Goal: Information Seeking & Learning: Learn about a topic

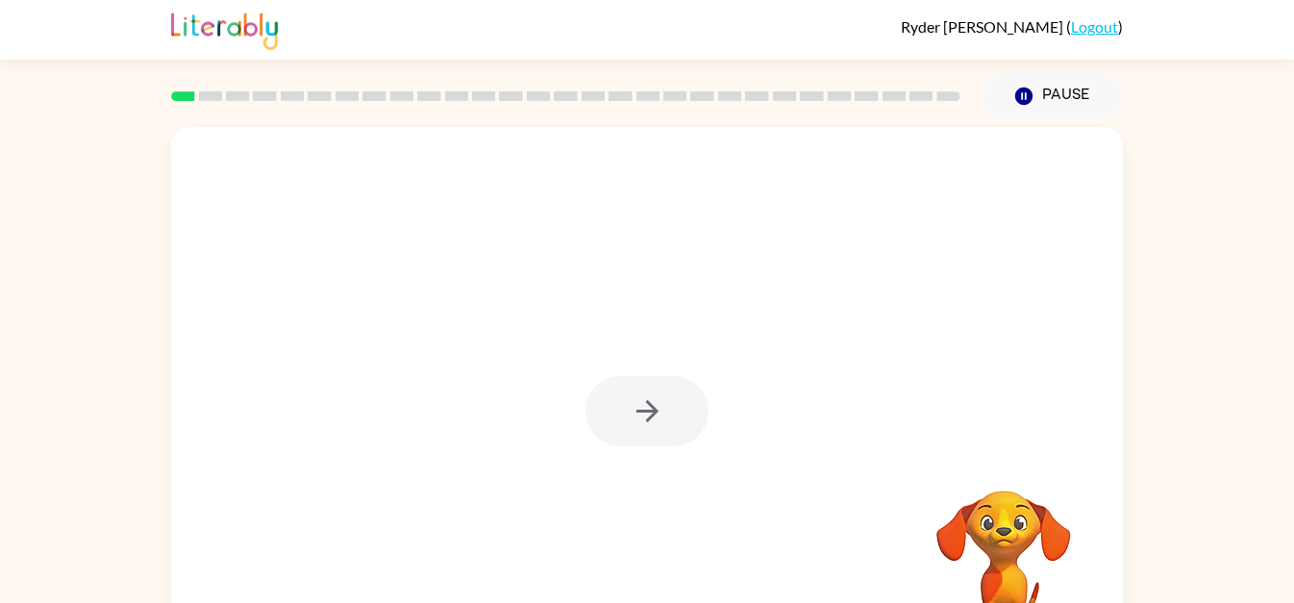
click at [1108, 30] on link "Logout" at bounding box center [1094, 26] width 47 height 18
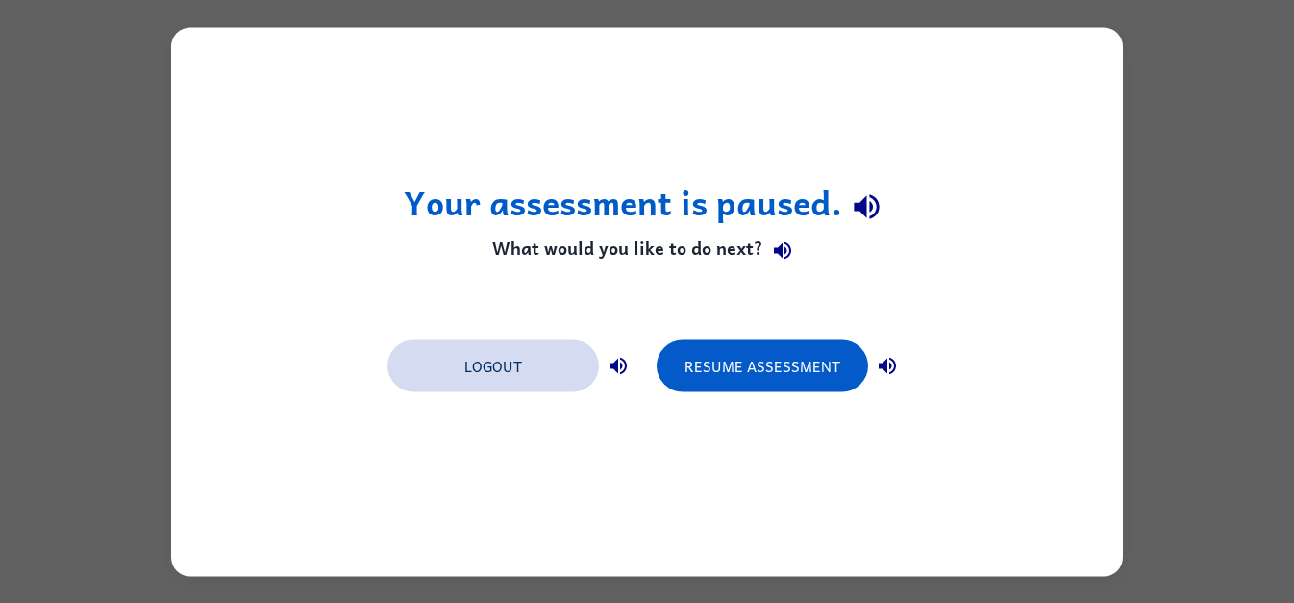
click at [452, 361] on button "Logout" at bounding box center [492, 365] width 211 height 52
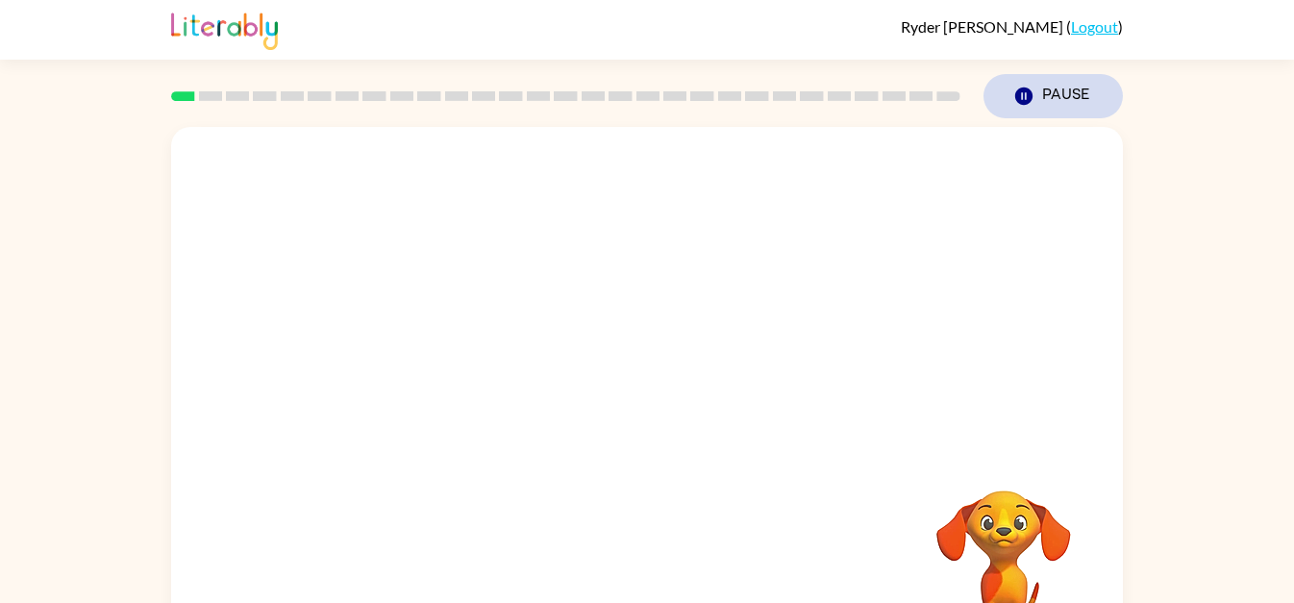
click at [1071, 97] on button "Pause Pause" at bounding box center [1052, 96] width 139 height 44
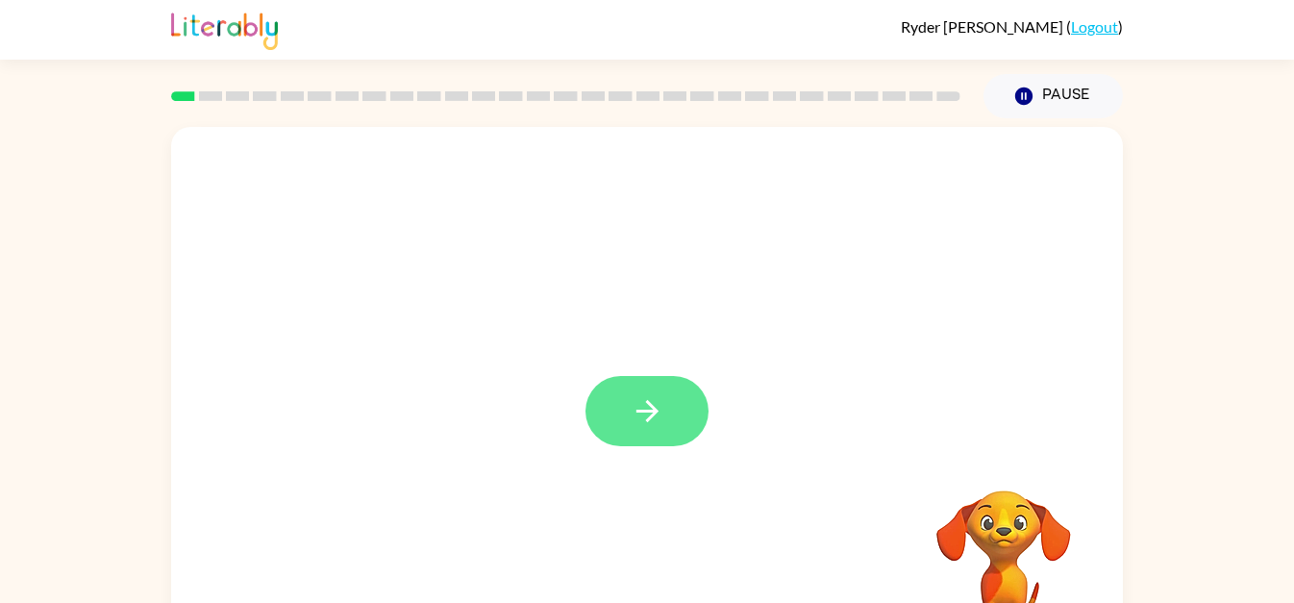
click at [670, 377] on button "button" at bounding box center [646, 411] width 123 height 70
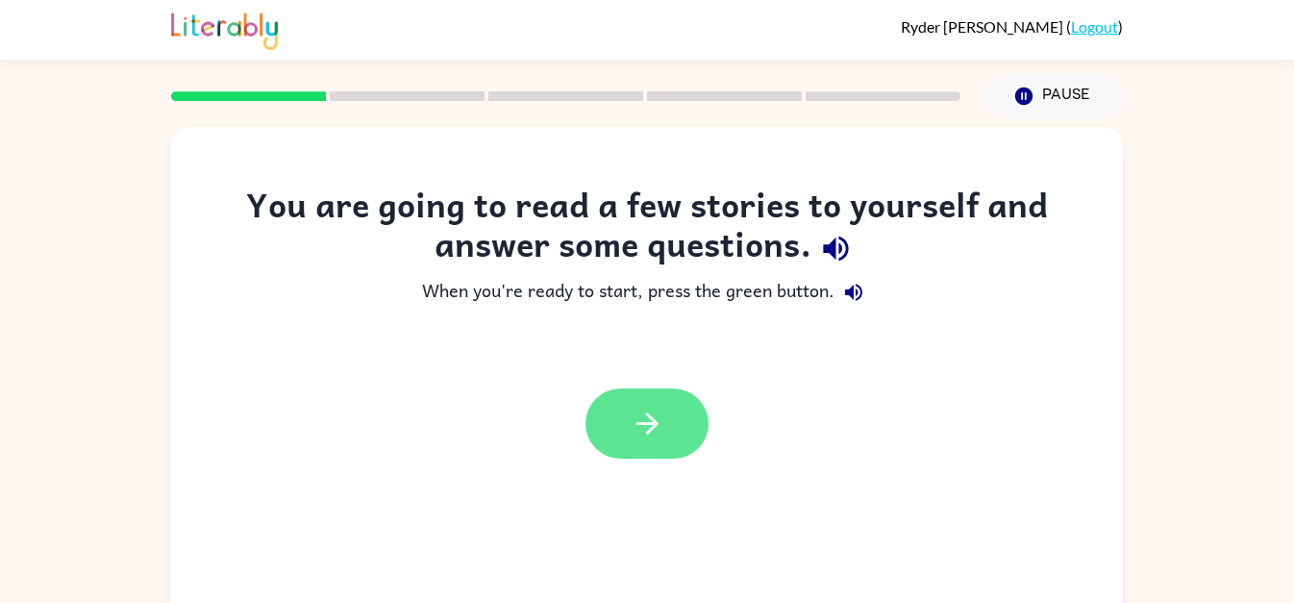
click at [651, 415] on icon "button" at bounding box center [647, 424] width 34 height 34
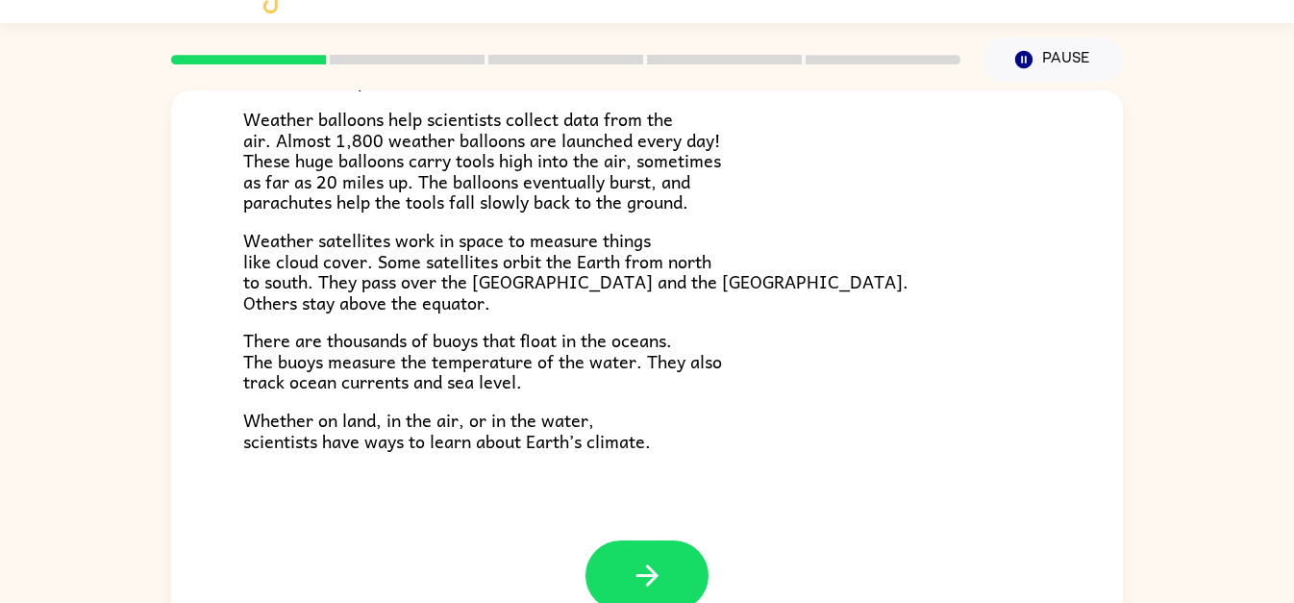
scroll to position [38, 0]
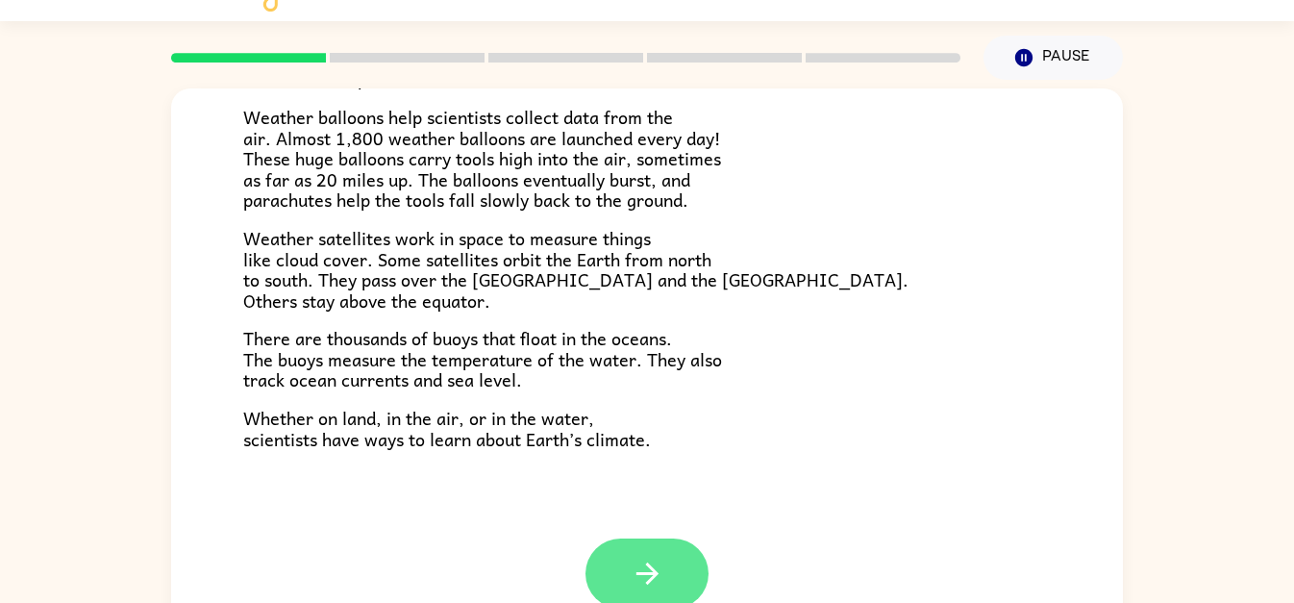
click at [671, 580] on button "button" at bounding box center [646, 573] width 123 height 70
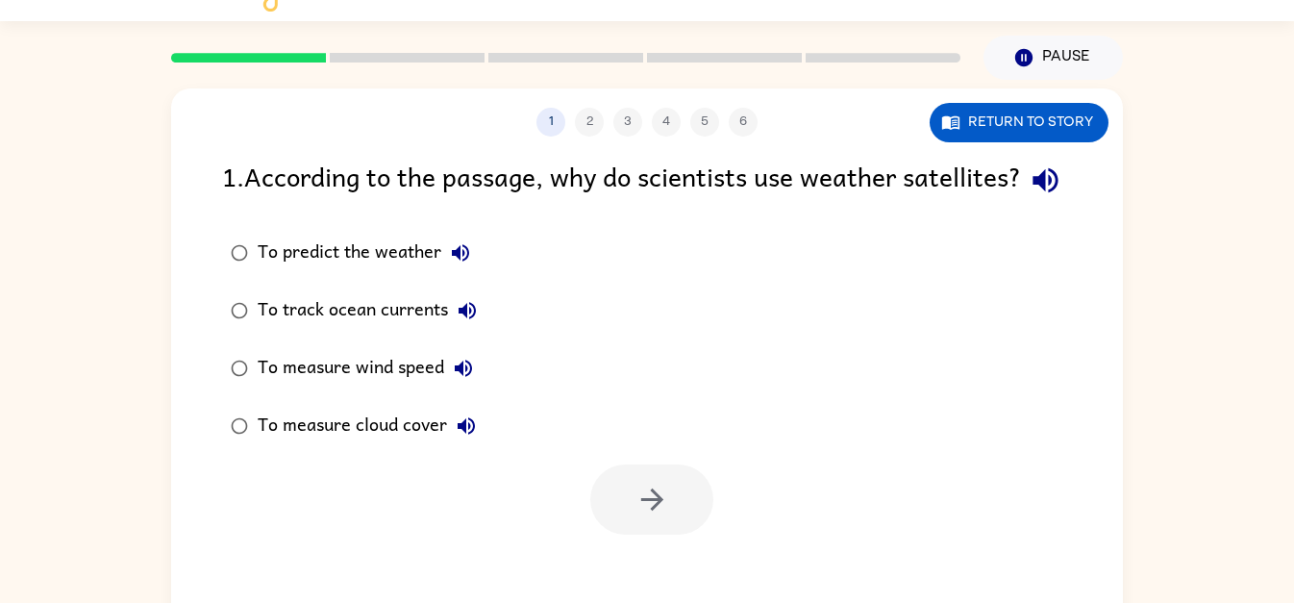
scroll to position [0, 0]
click at [1079, 123] on button "Return to story" at bounding box center [1018, 122] width 179 height 39
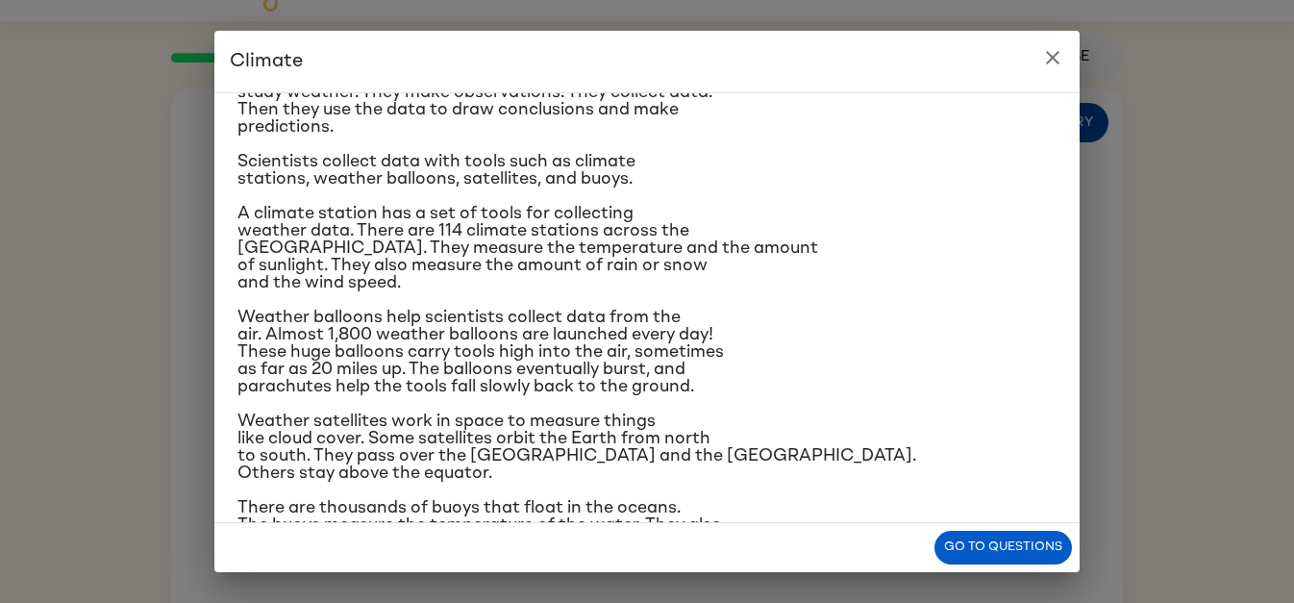
scroll to position [213, 0]
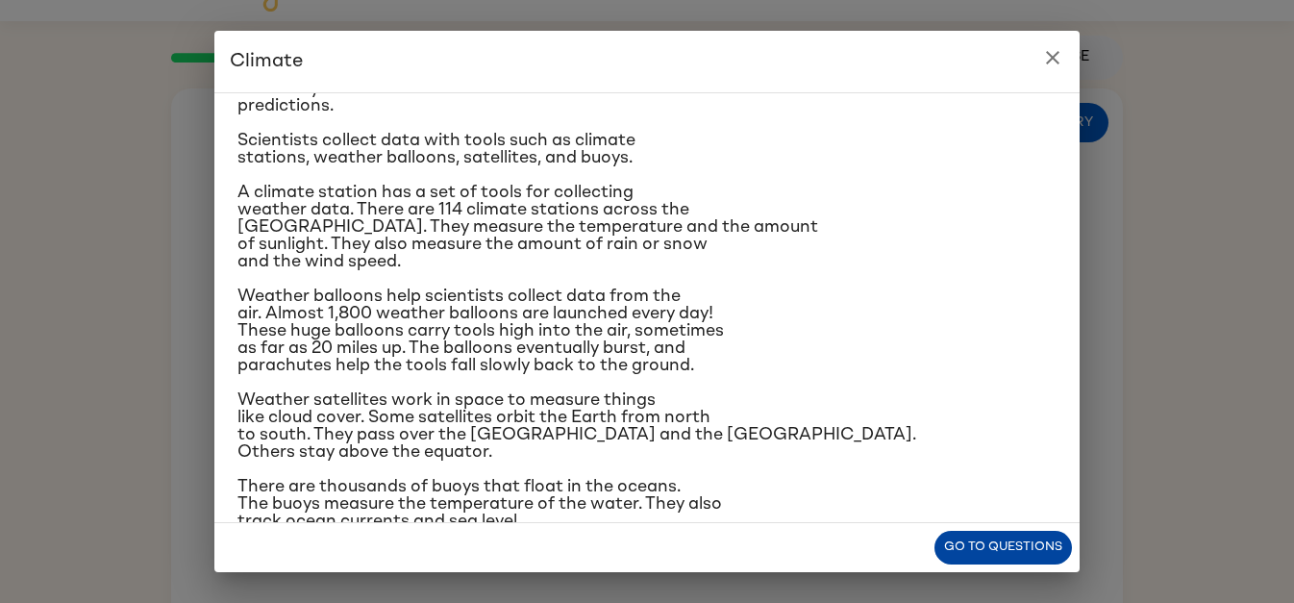
click at [1039, 559] on button "Go to questions" at bounding box center [1002, 547] width 137 height 34
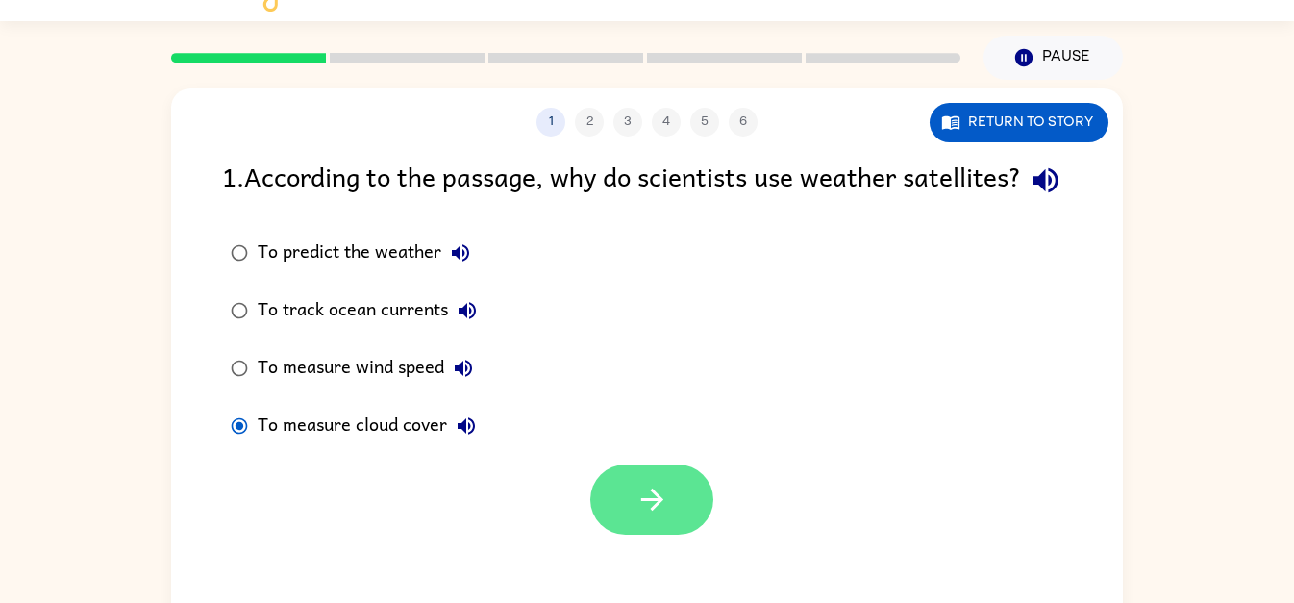
click at [607, 534] on button "button" at bounding box center [651, 499] width 123 height 70
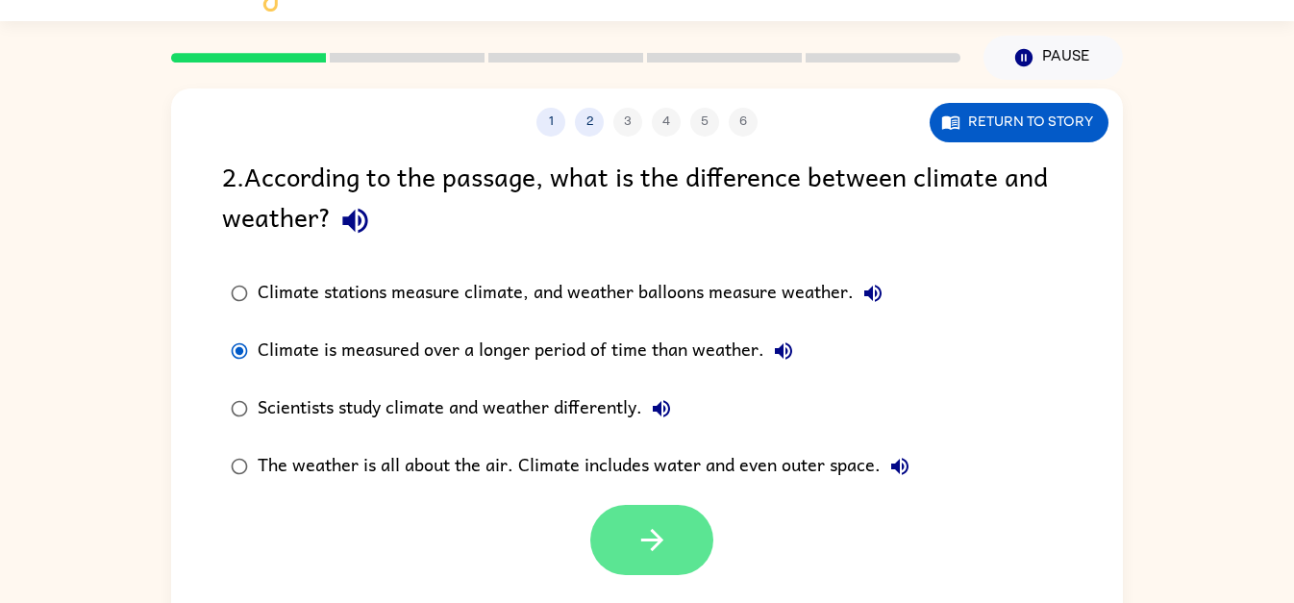
click at [646, 543] on icon "button" at bounding box center [652, 540] width 34 height 34
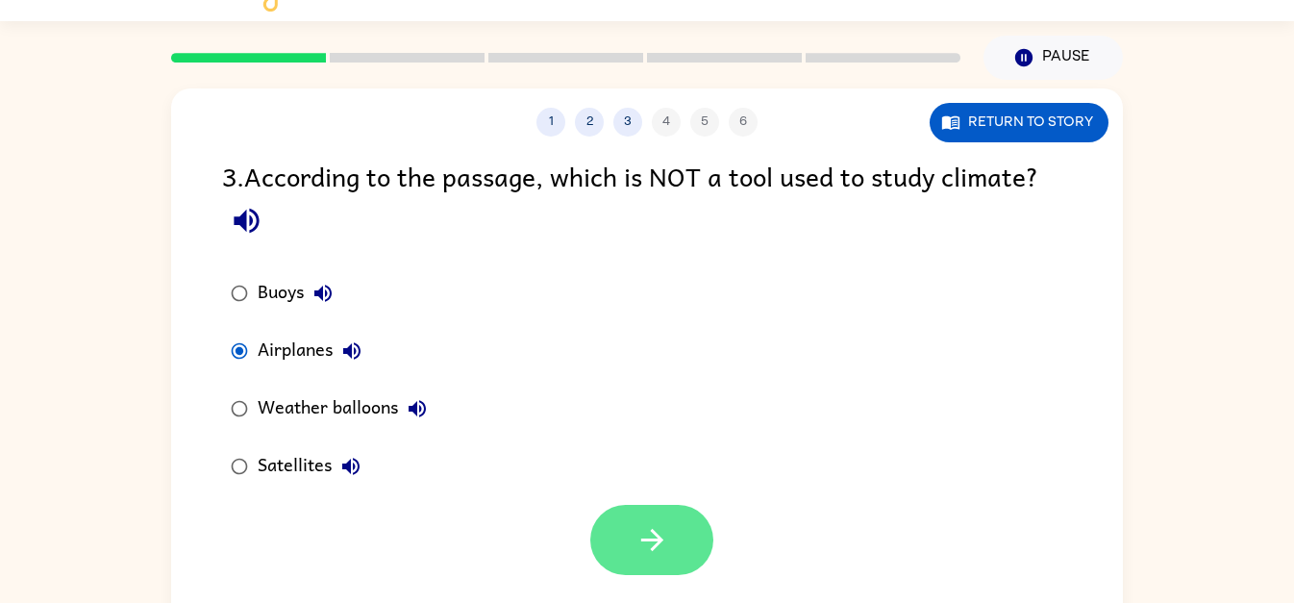
click at [666, 547] on icon "button" at bounding box center [652, 540] width 34 height 34
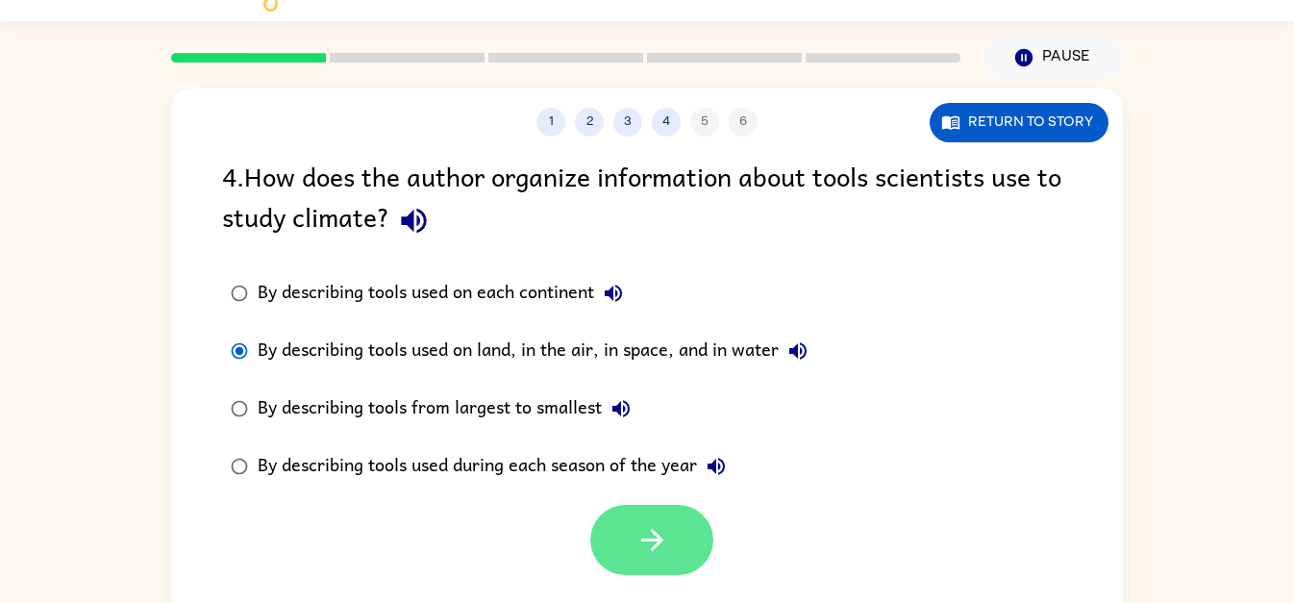
click at [641, 539] on icon "button" at bounding box center [651, 540] width 22 height 22
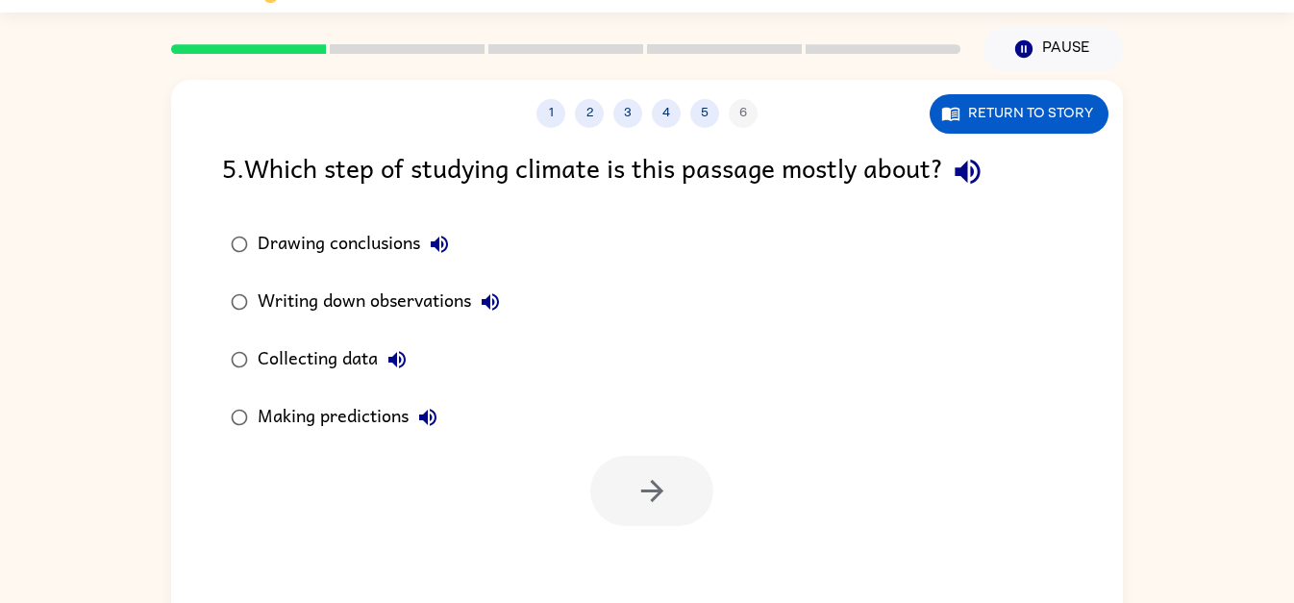
scroll to position [50, 0]
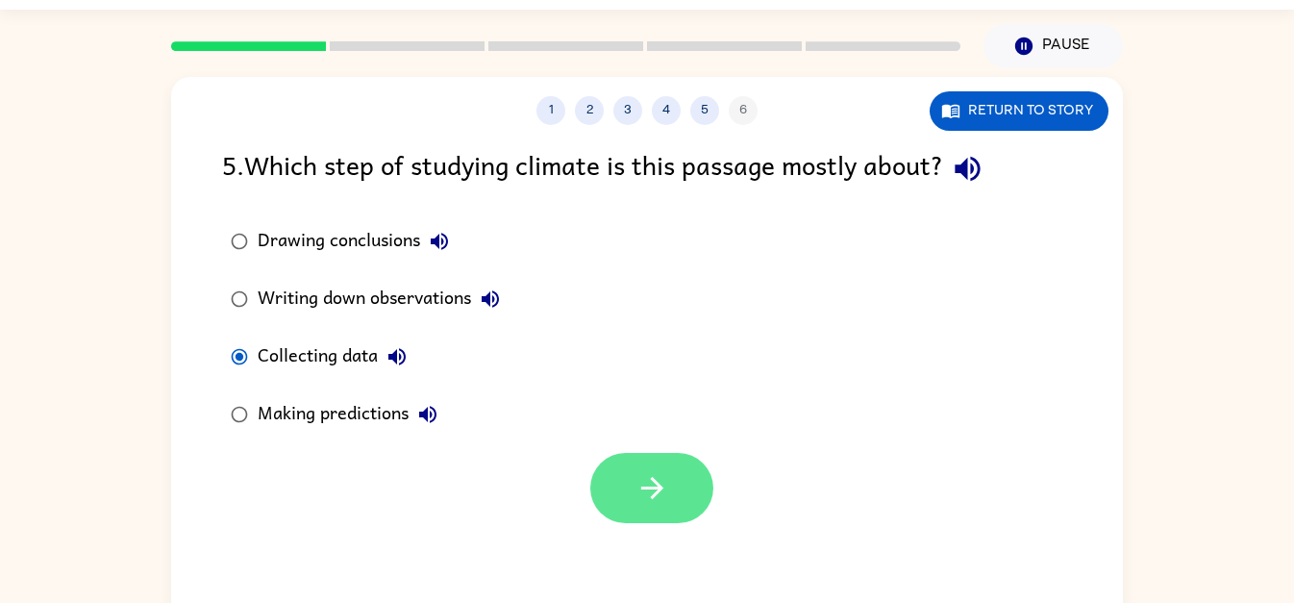
click at [638, 516] on button "button" at bounding box center [651, 488] width 123 height 70
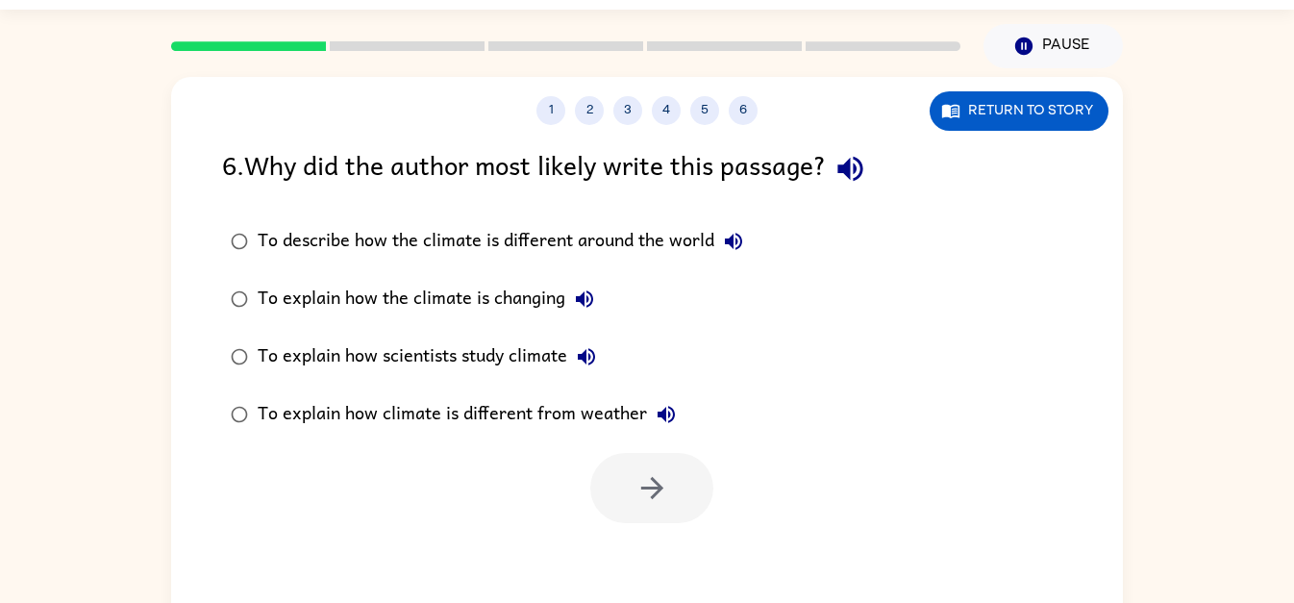
click at [605, 542] on div "1 2 3 4 5 6 Return to story 6 . Why did the author most likely write this passa…" at bounding box center [646, 351] width 951 height 549
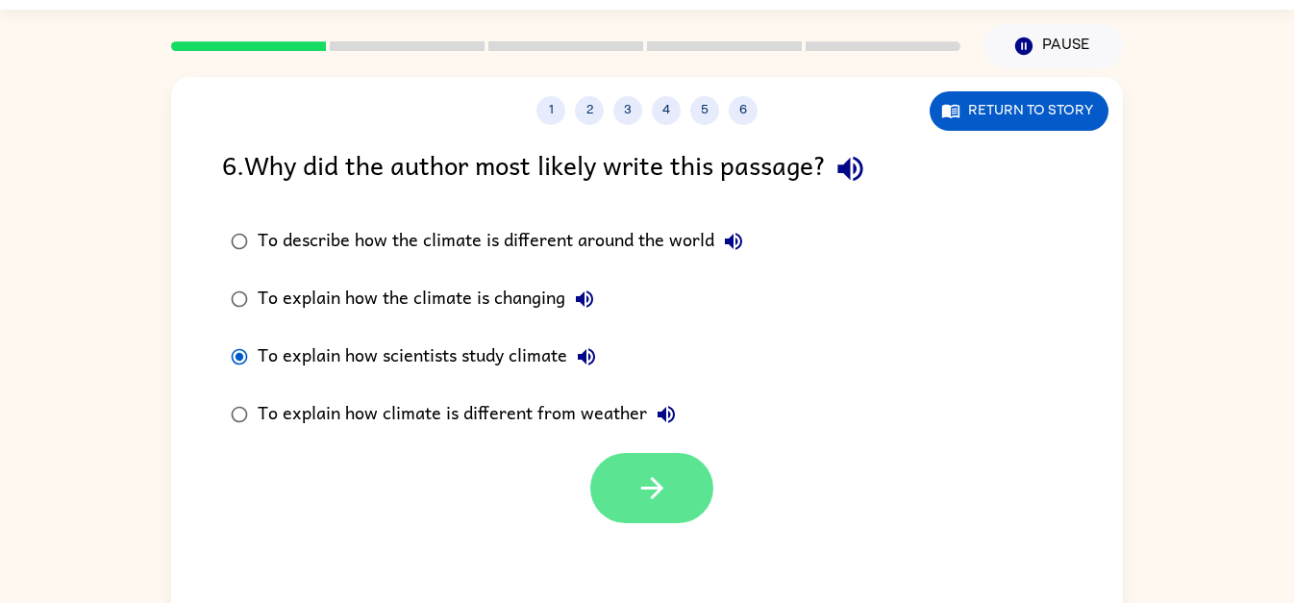
click at [665, 491] on icon "button" at bounding box center [652, 488] width 34 height 34
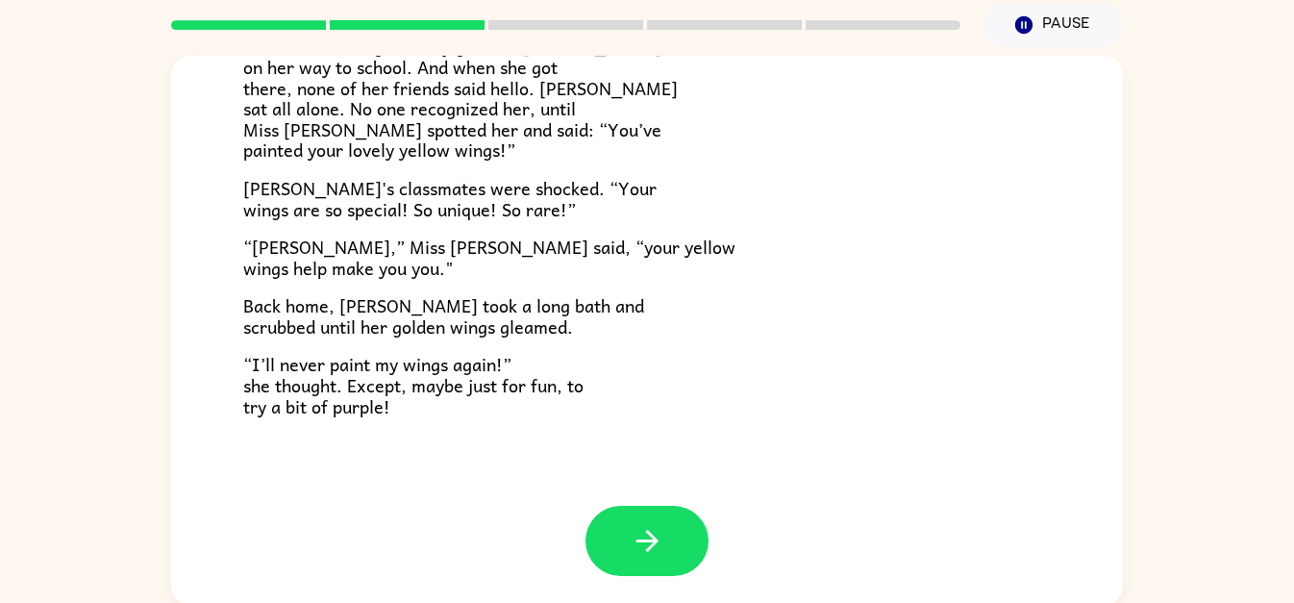
scroll to position [73, 0]
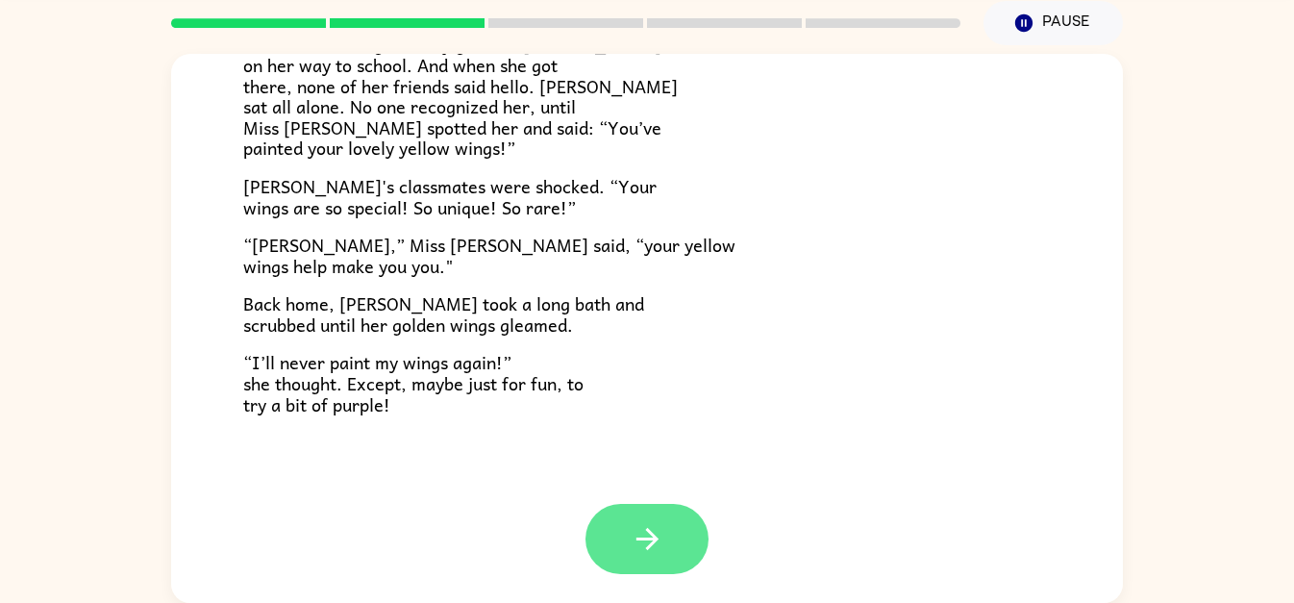
click at [649, 506] on button "button" at bounding box center [646, 539] width 123 height 70
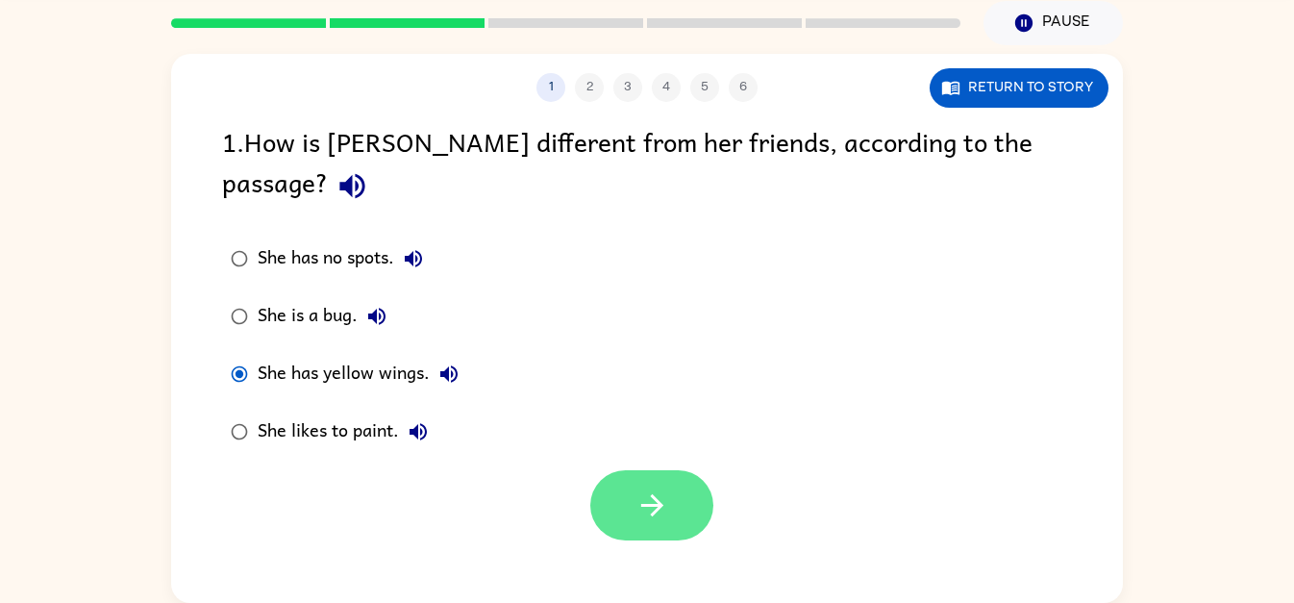
click at [617, 492] on button "button" at bounding box center [651, 505] width 123 height 70
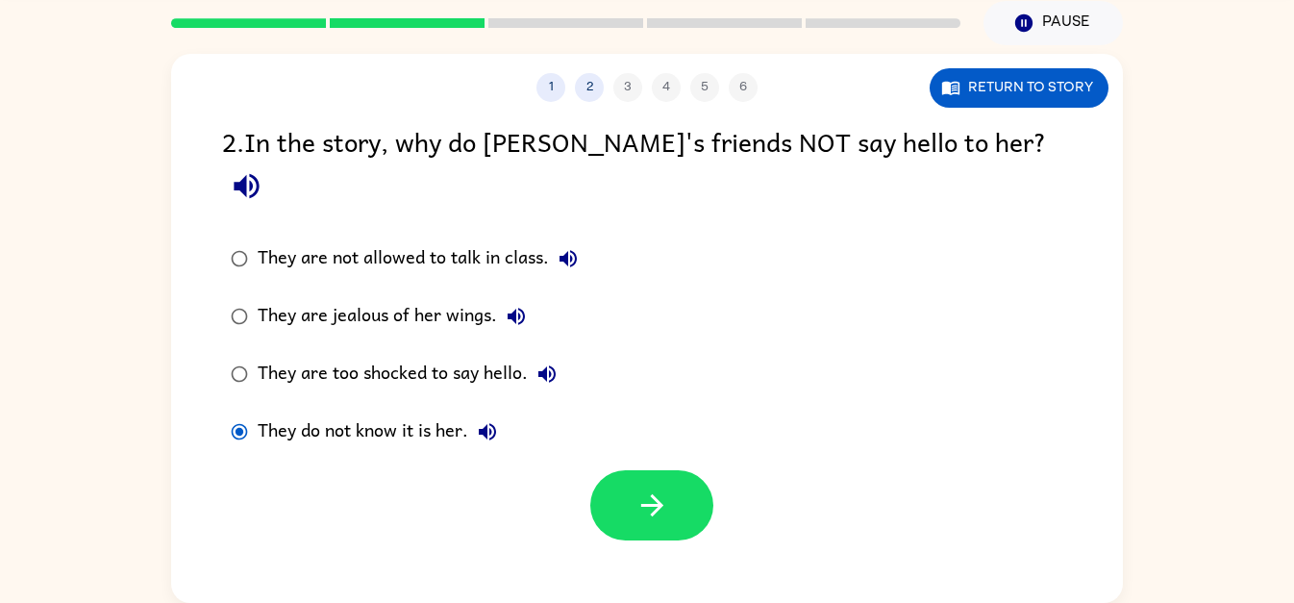
click at [697, 511] on div "1 2 3 4 5 6 Return to story 2 . In the story, why do Lily's friends NOT say hel…" at bounding box center [646, 328] width 951 height 549
click at [643, 488] on icon "button" at bounding box center [652, 505] width 34 height 34
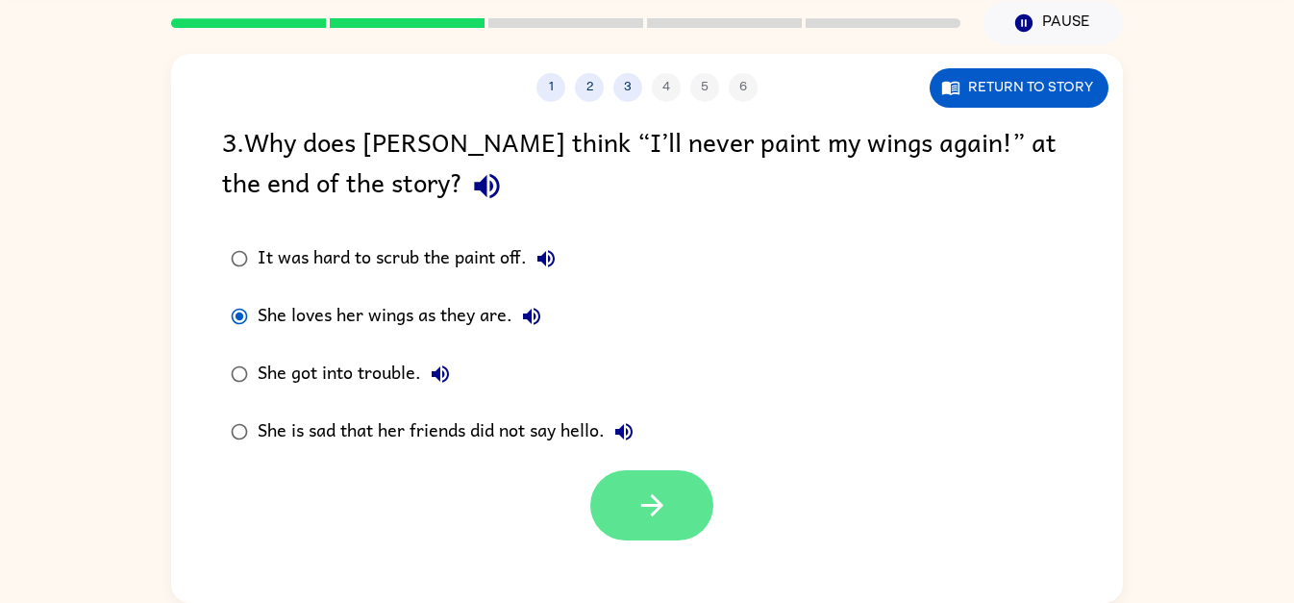
click at [620, 514] on button "button" at bounding box center [651, 505] width 123 height 70
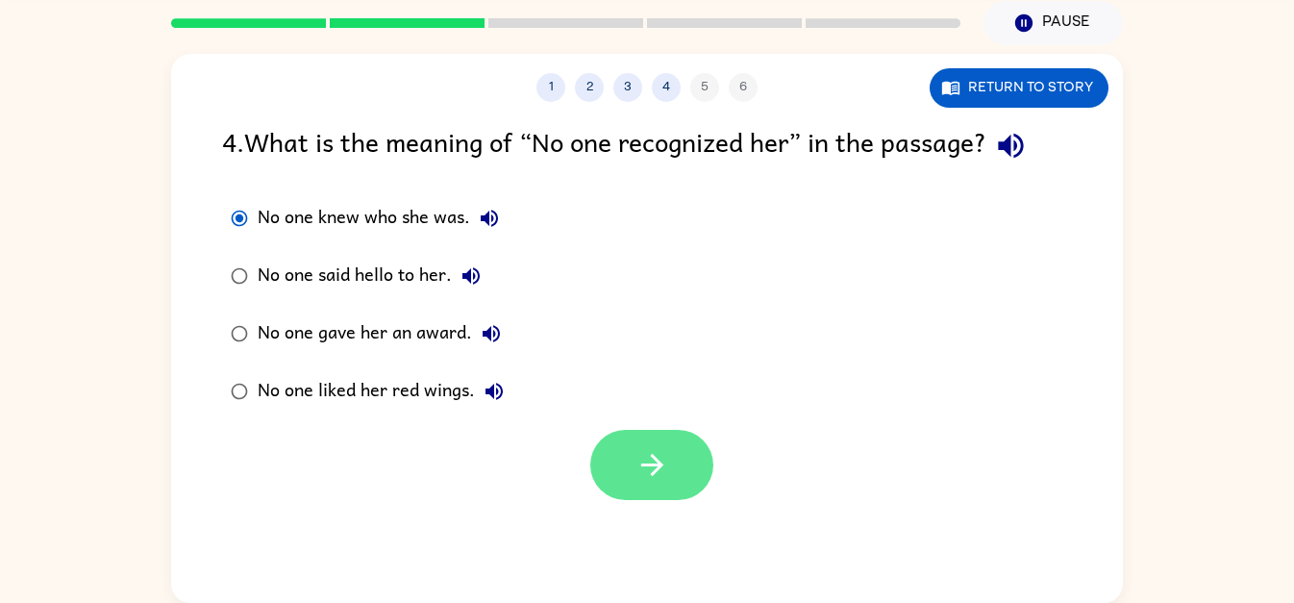
click at [666, 496] on button "button" at bounding box center [651, 465] width 123 height 70
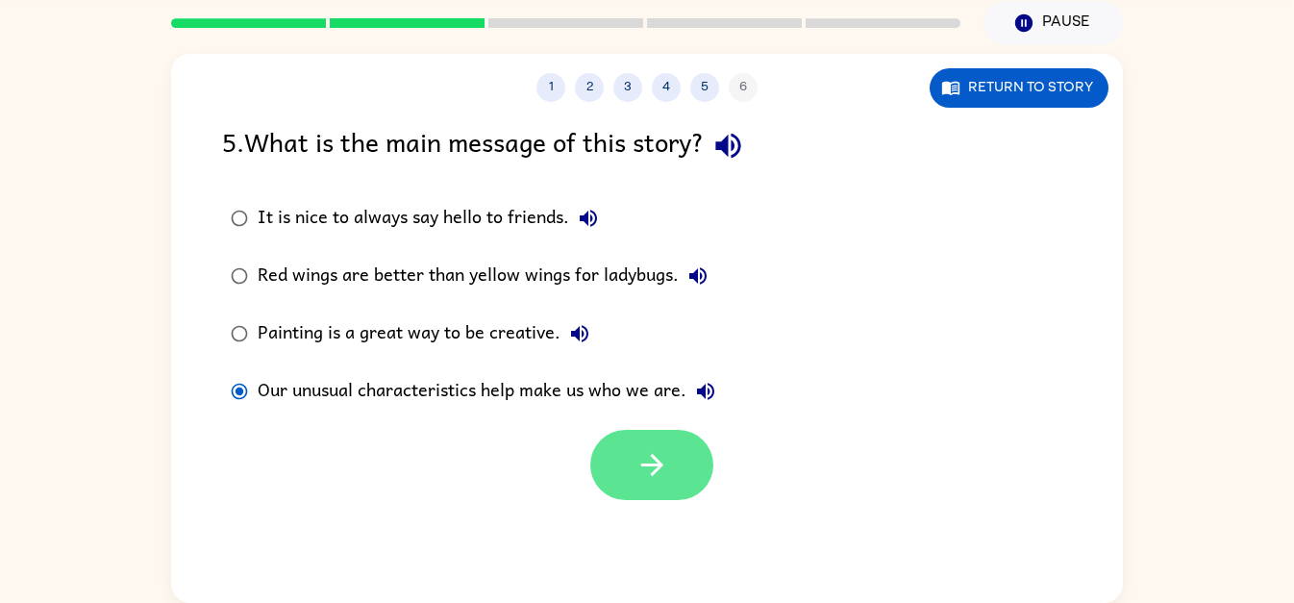
click at [668, 480] on icon "button" at bounding box center [652, 465] width 34 height 34
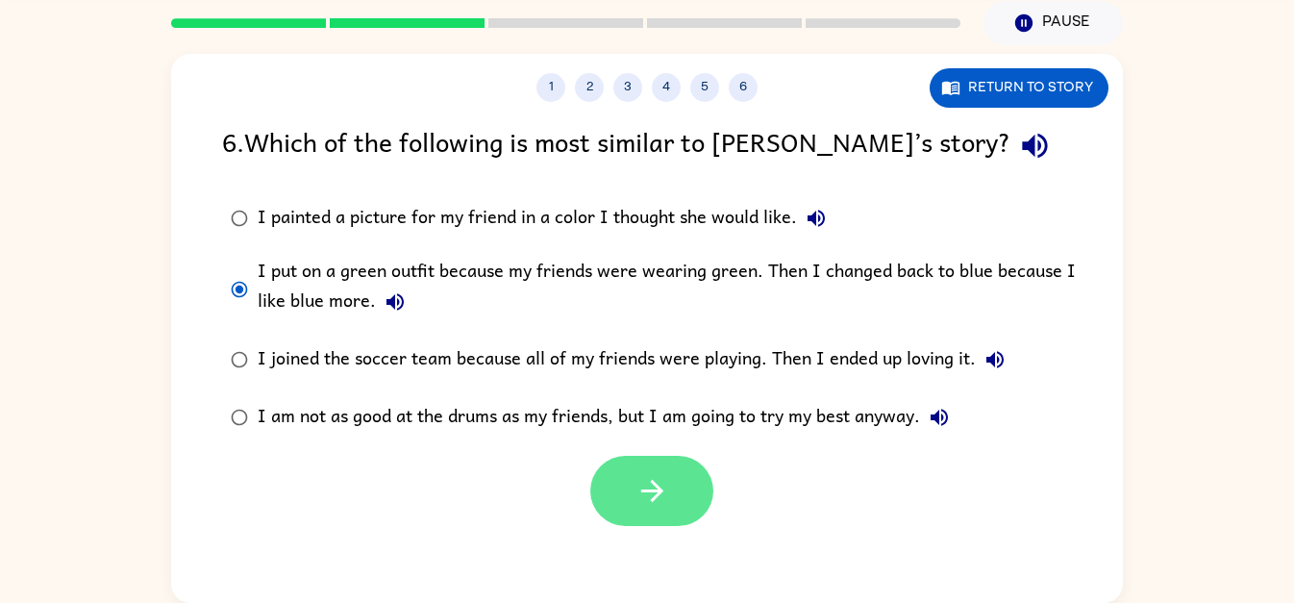
click at [650, 488] on icon "button" at bounding box center [652, 491] width 34 height 34
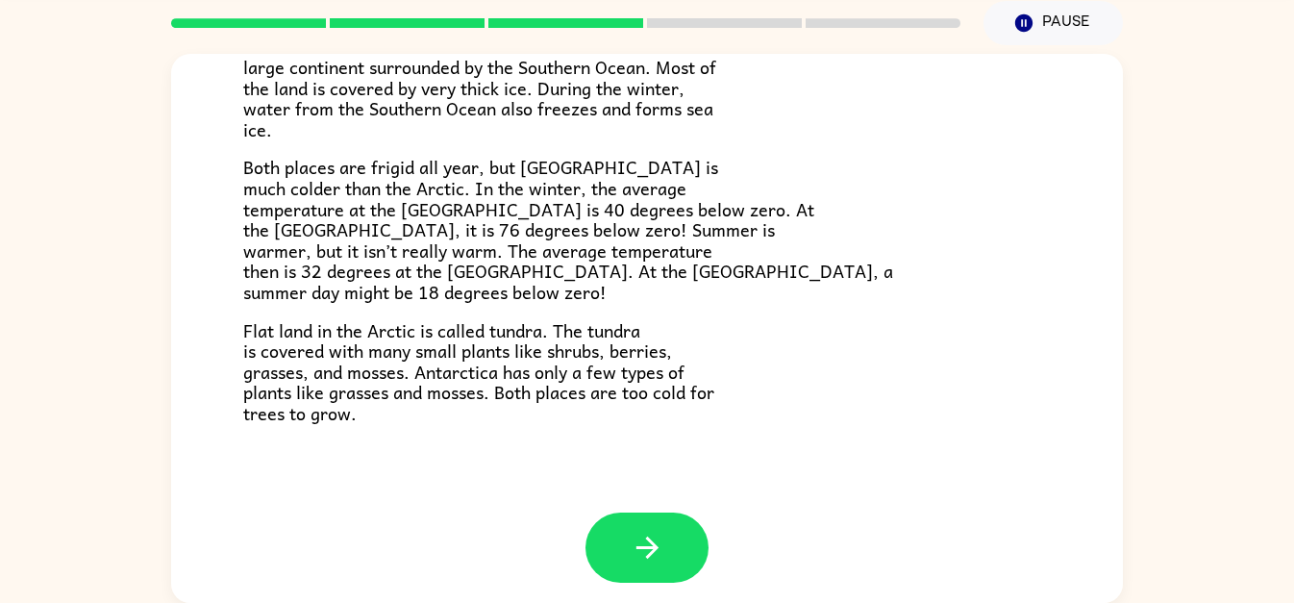
scroll to position [406, 0]
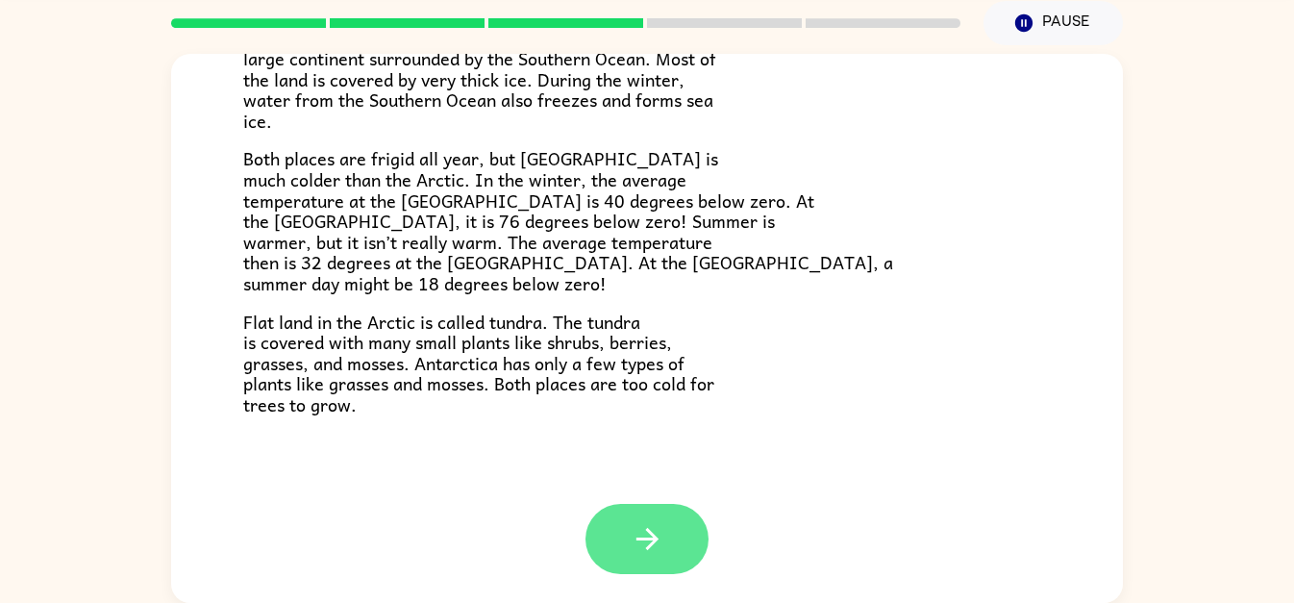
click at [671, 545] on button "button" at bounding box center [646, 539] width 123 height 70
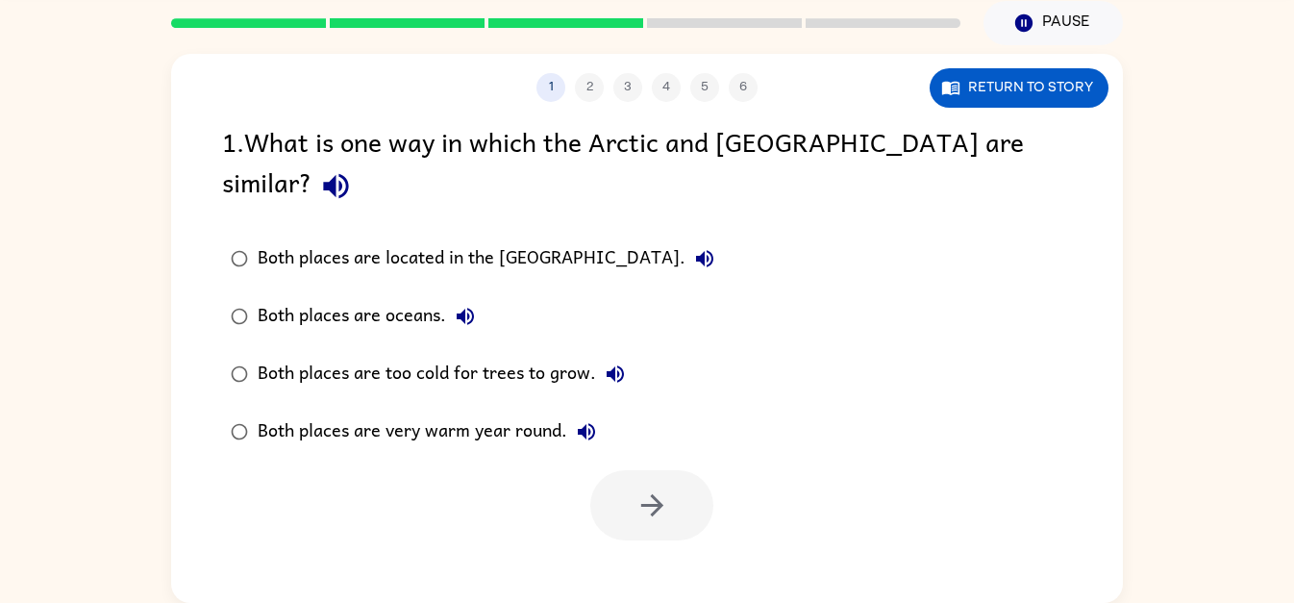
scroll to position [0, 0]
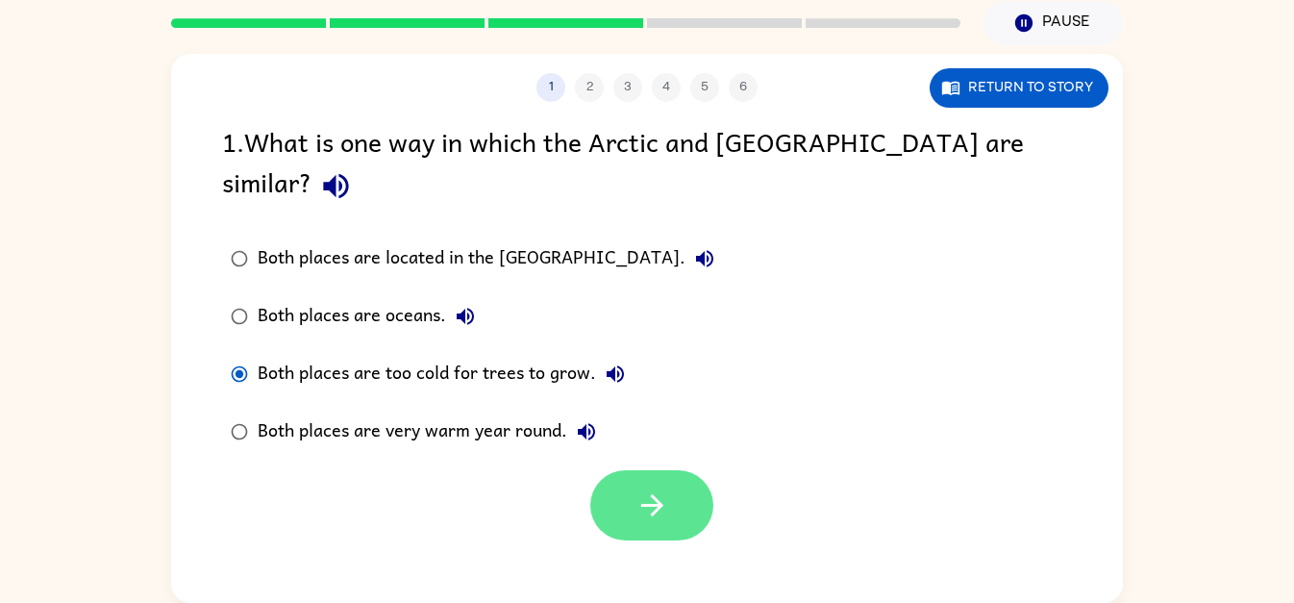
click at [623, 487] on button "button" at bounding box center [651, 505] width 123 height 70
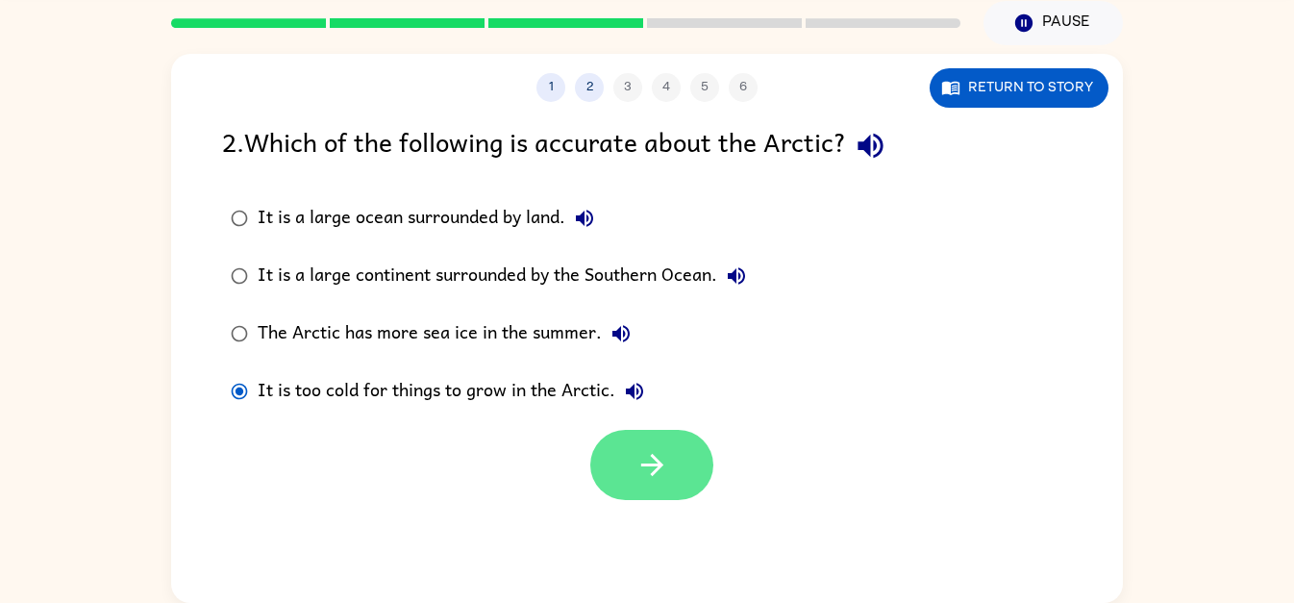
click at [644, 456] on icon "button" at bounding box center [652, 465] width 34 height 34
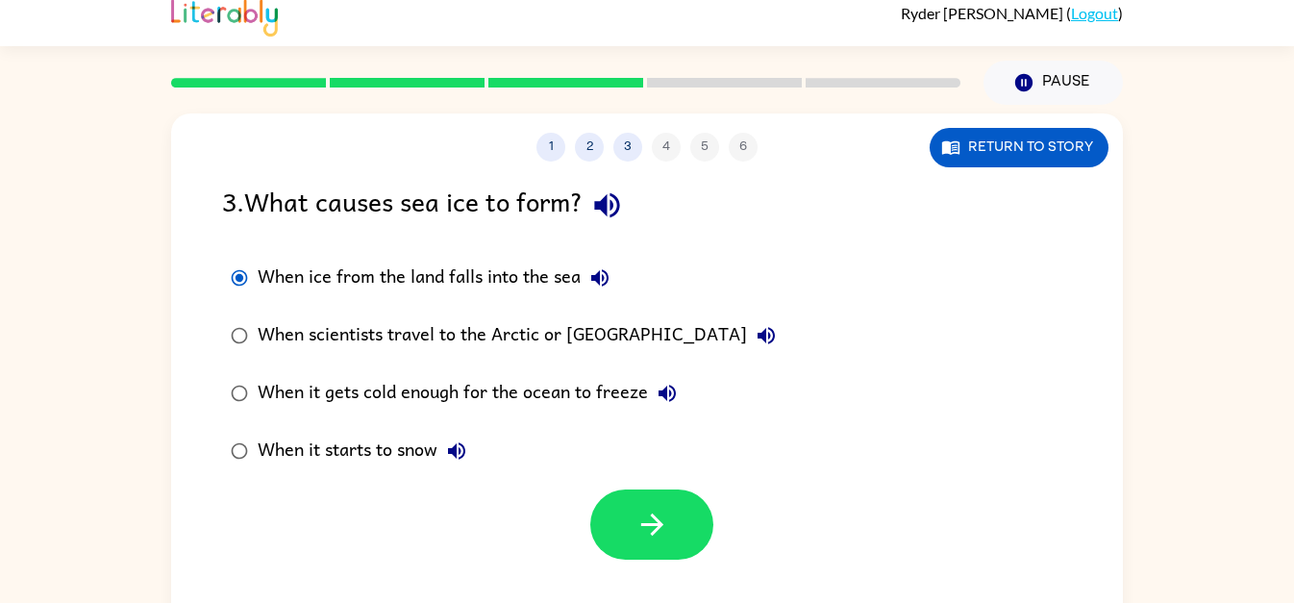
scroll to position [12, 0]
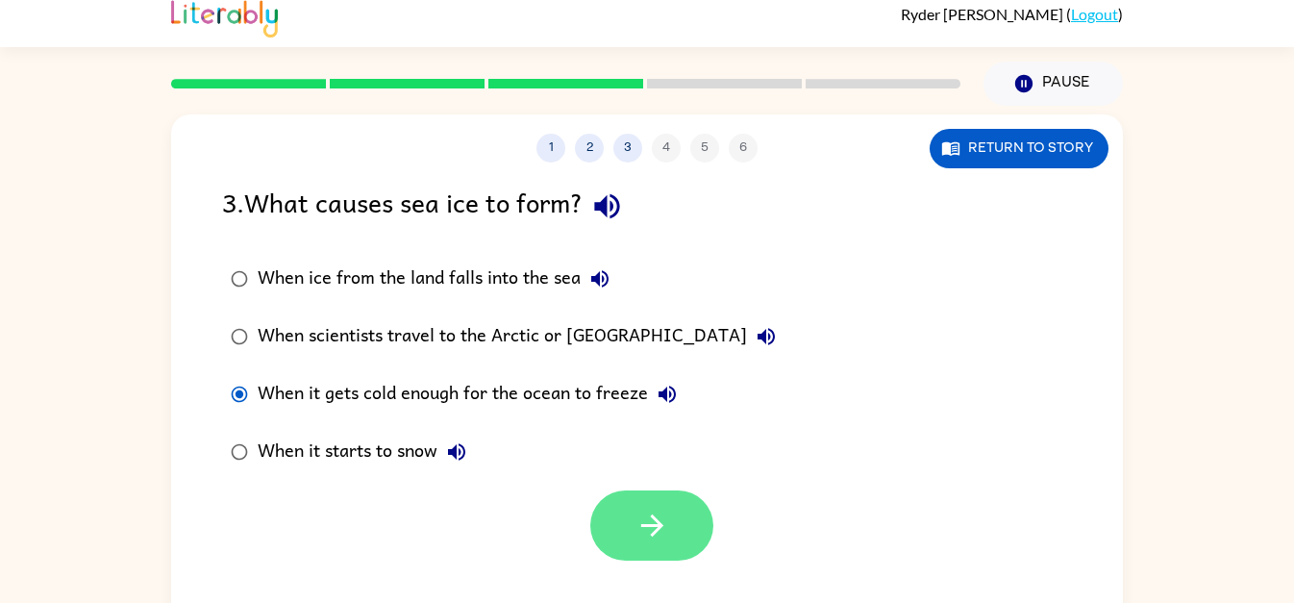
click at [633, 522] on button "button" at bounding box center [651, 525] width 123 height 70
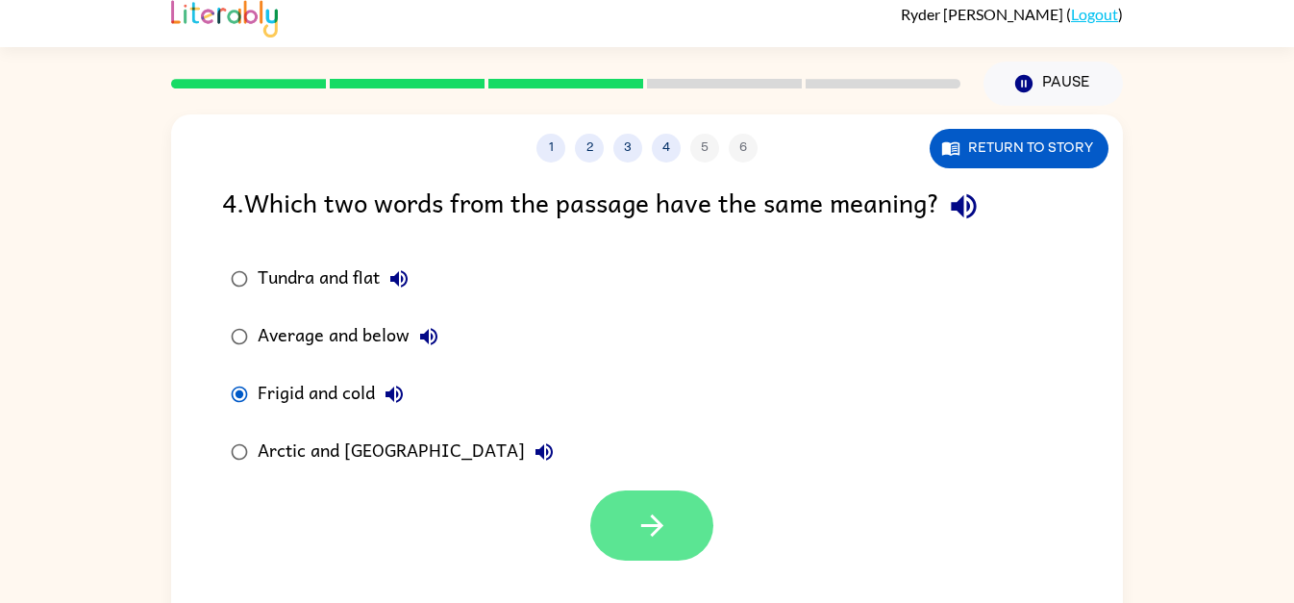
click at [650, 530] on icon "button" at bounding box center [652, 525] width 34 height 34
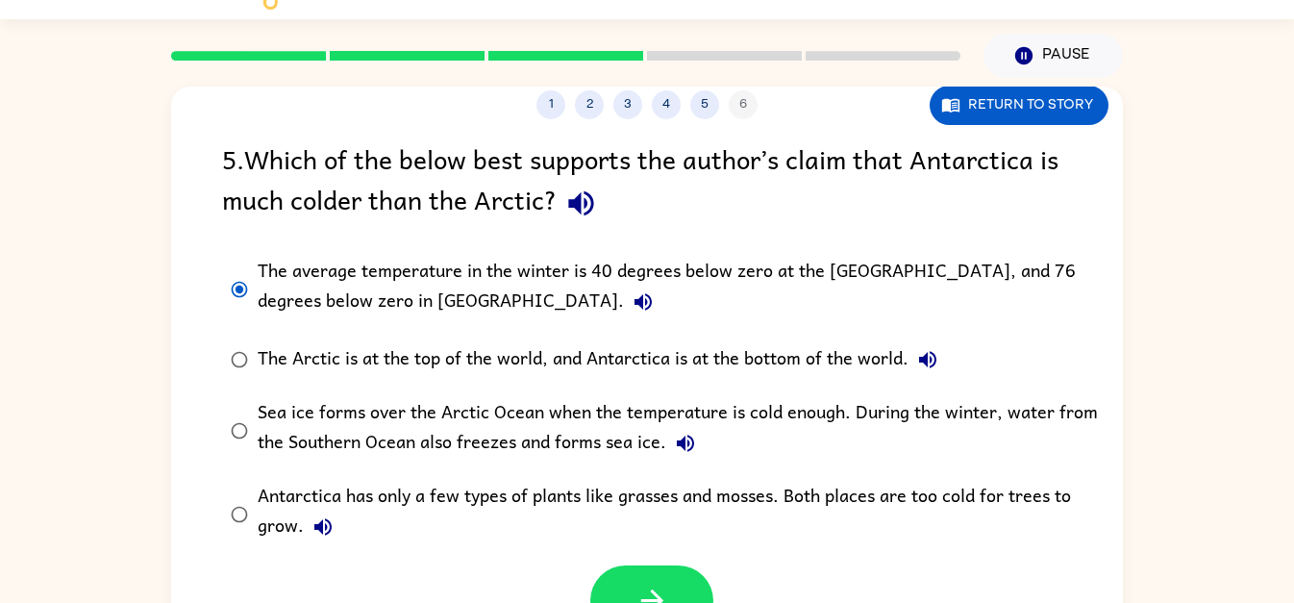
scroll to position [73, 0]
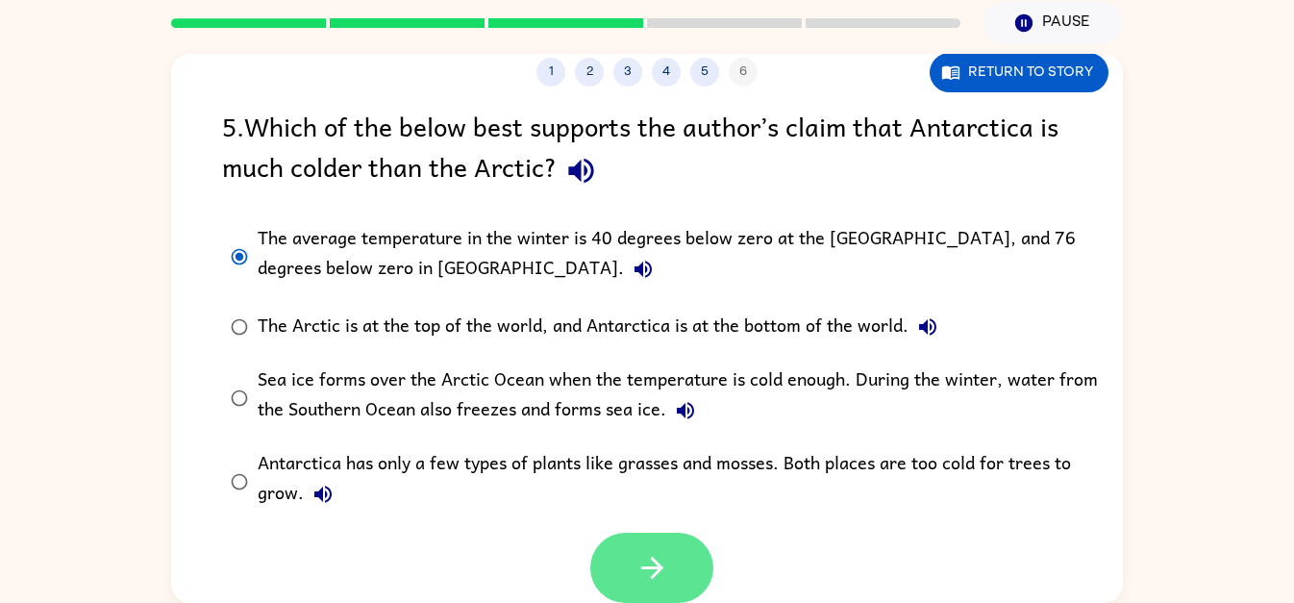
click at [658, 580] on icon "button" at bounding box center [652, 568] width 34 height 34
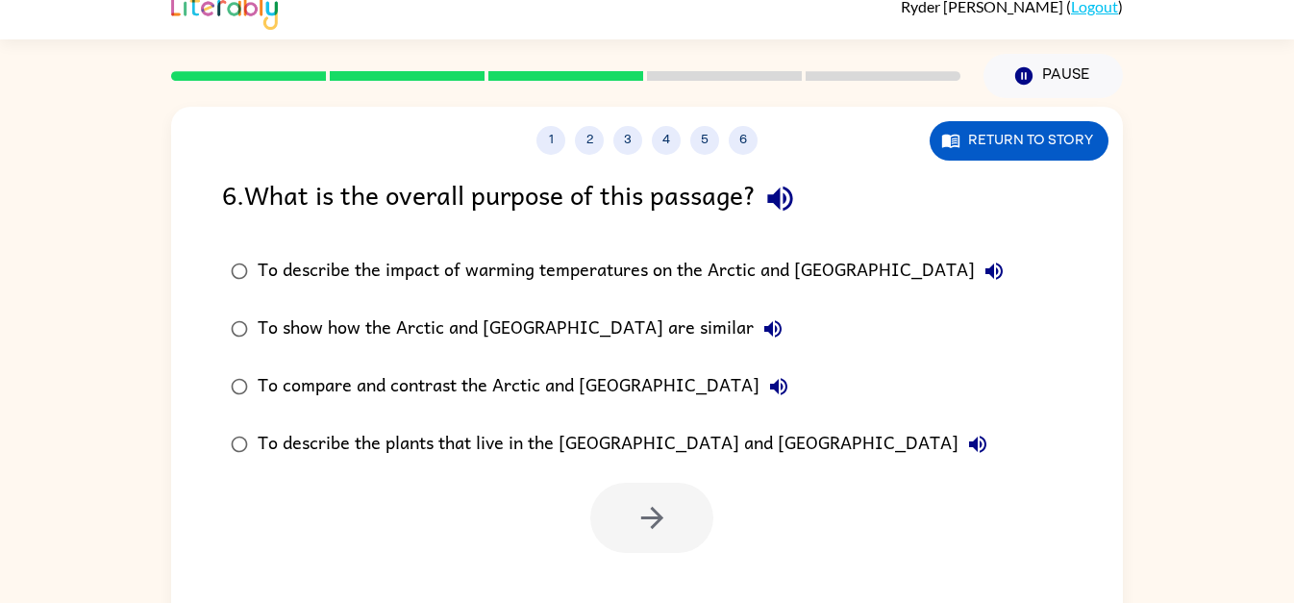
scroll to position [8, 0]
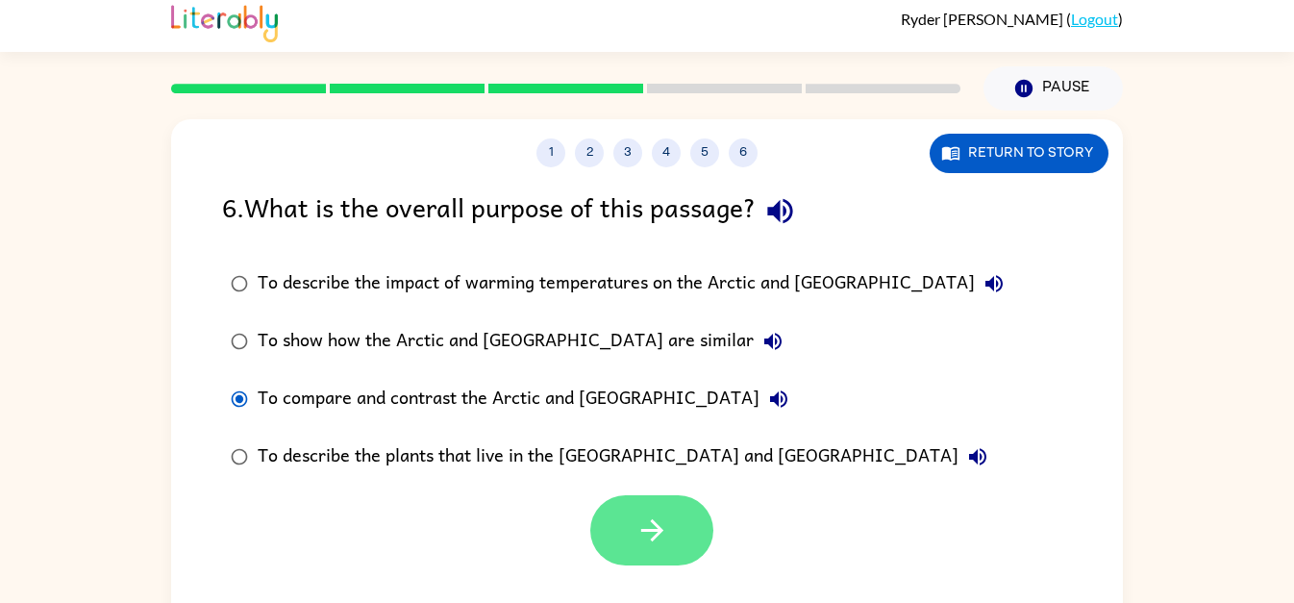
click at [666, 530] on icon "button" at bounding box center [652, 530] width 34 height 34
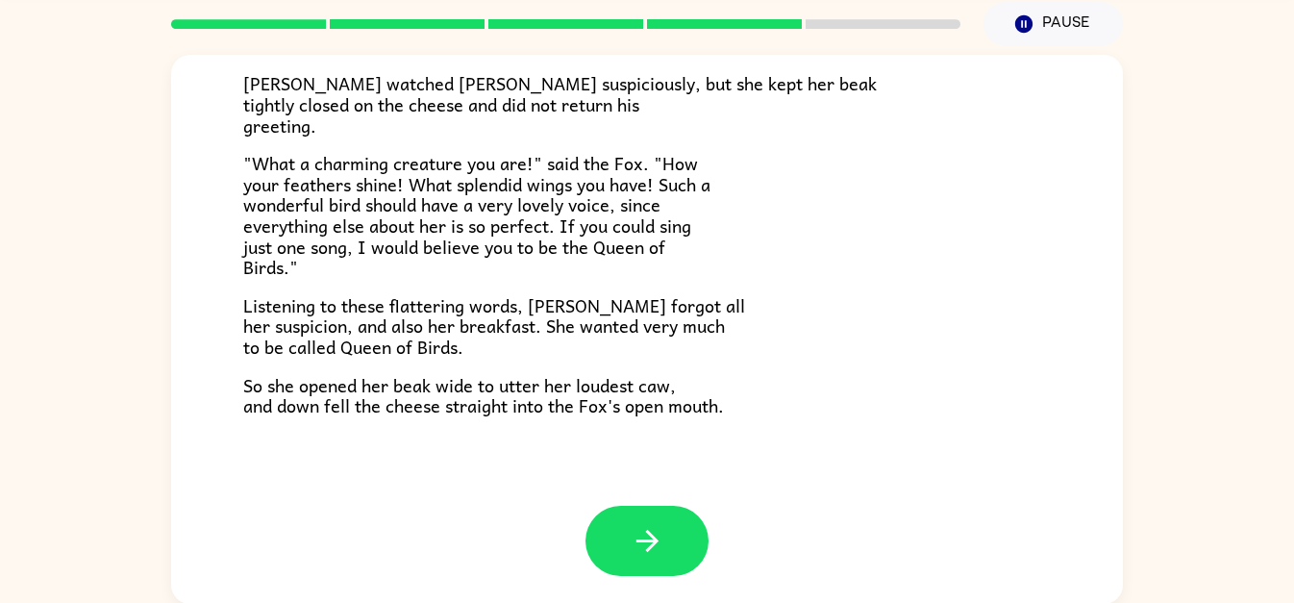
scroll to position [73, 0]
click at [588, 553] on button "button" at bounding box center [646, 540] width 123 height 70
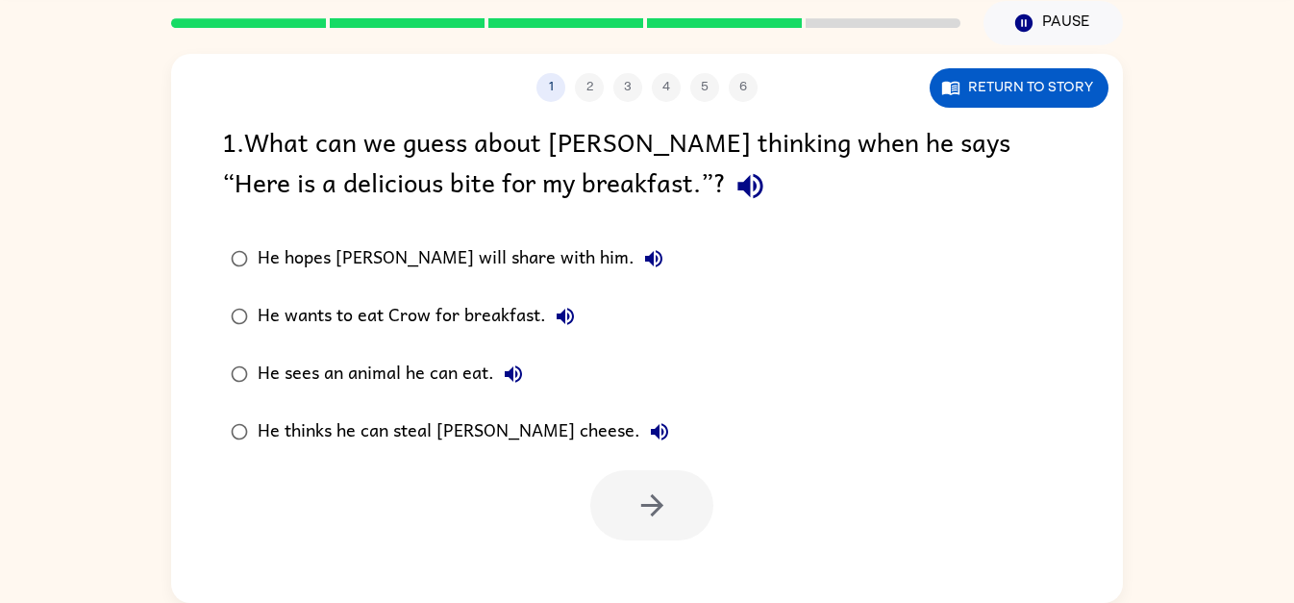
scroll to position [0, 0]
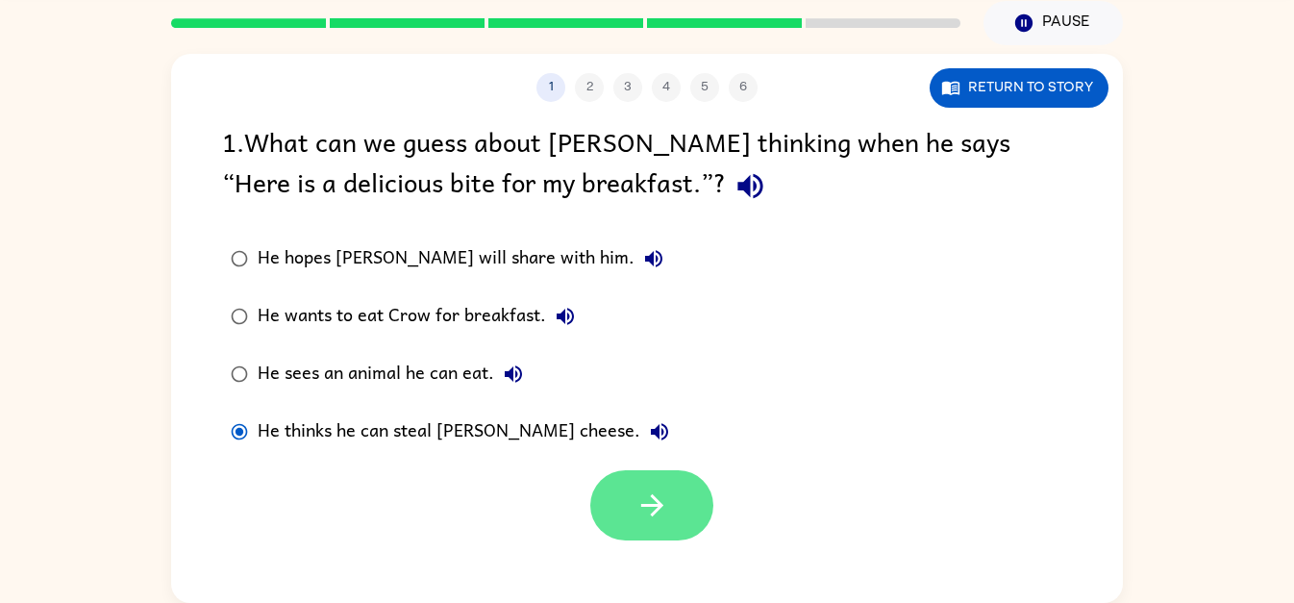
click at [661, 503] on icon "button" at bounding box center [652, 505] width 34 height 34
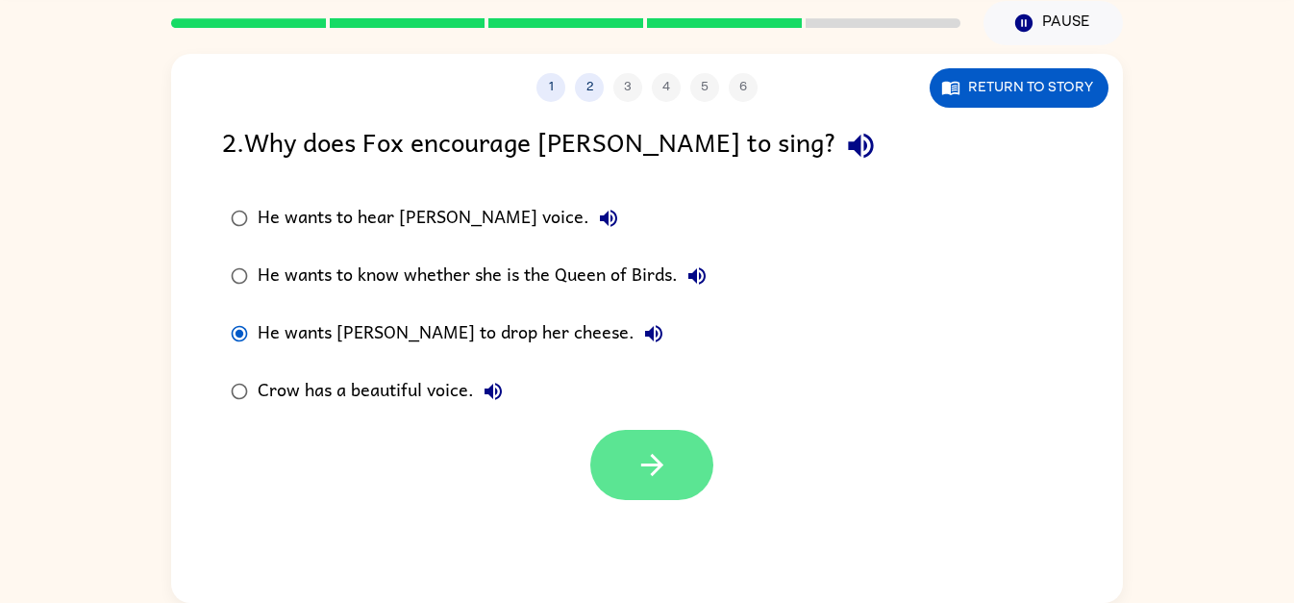
click at [622, 469] on button "button" at bounding box center [651, 465] width 123 height 70
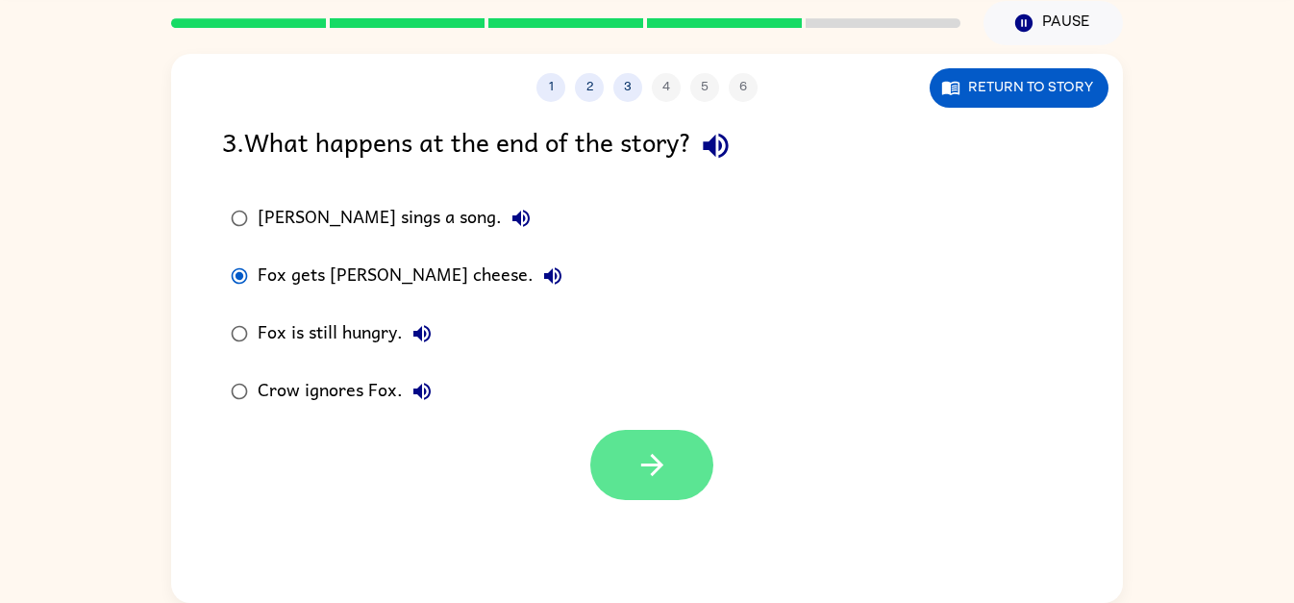
click at [642, 433] on button "button" at bounding box center [651, 465] width 123 height 70
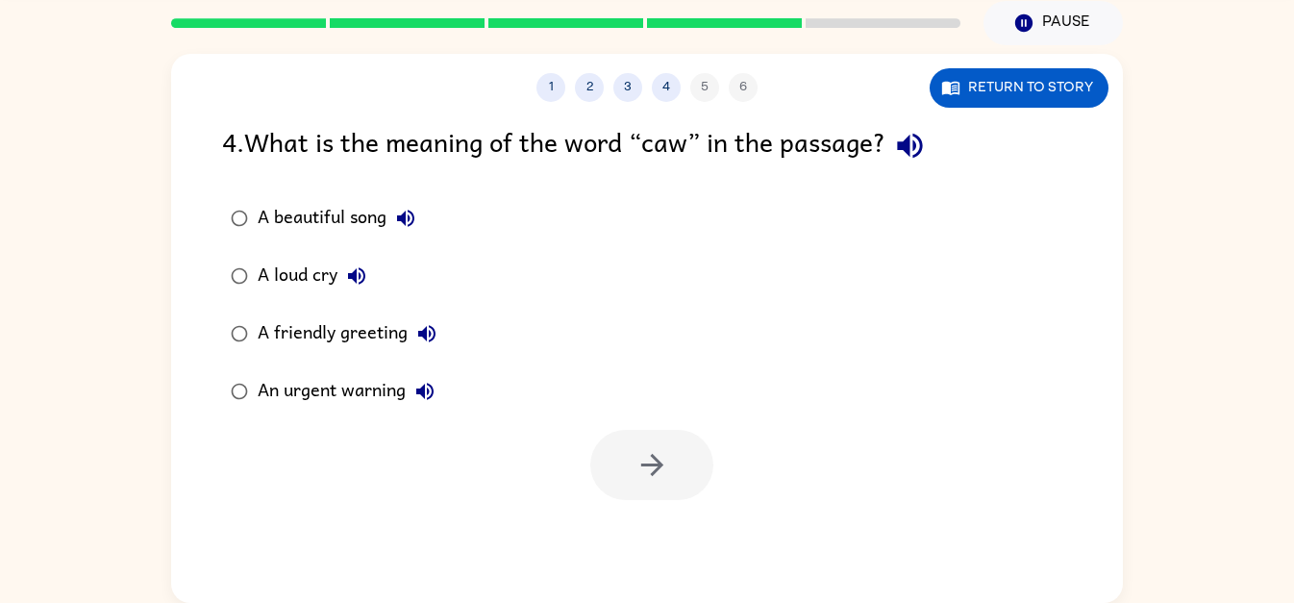
click at [225, 308] on label "A friendly greeting" at bounding box center [333, 334] width 244 height 58
click at [595, 465] on button "button" at bounding box center [651, 465] width 123 height 70
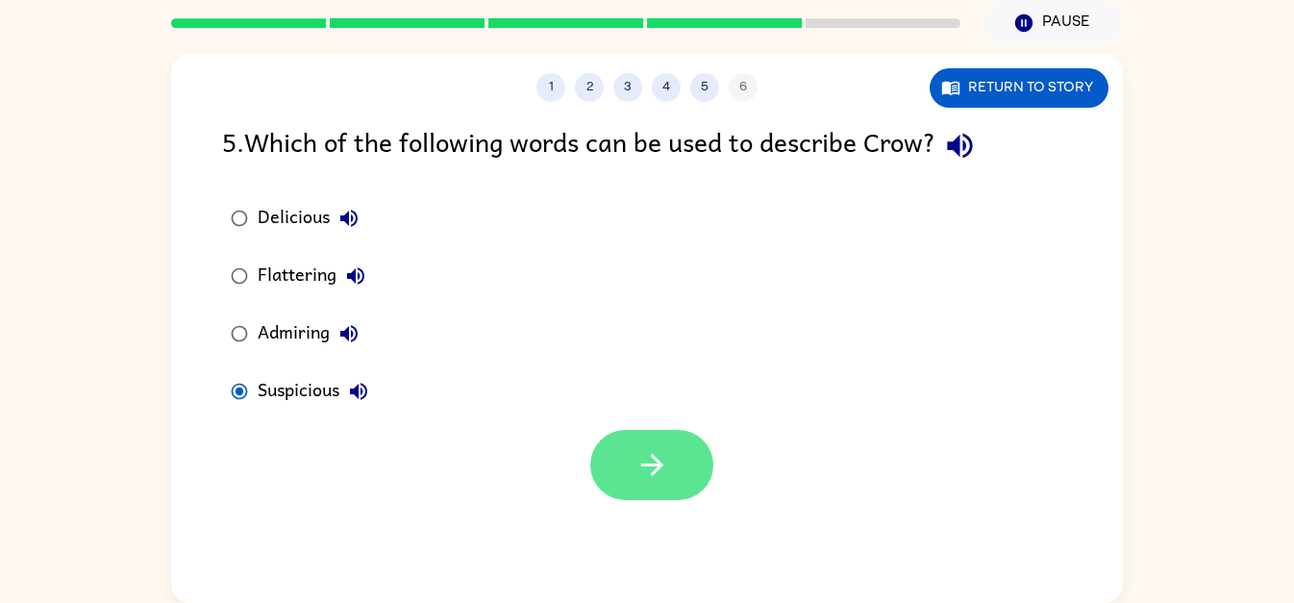
click at [685, 479] on button "button" at bounding box center [651, 465] width 123 height 70
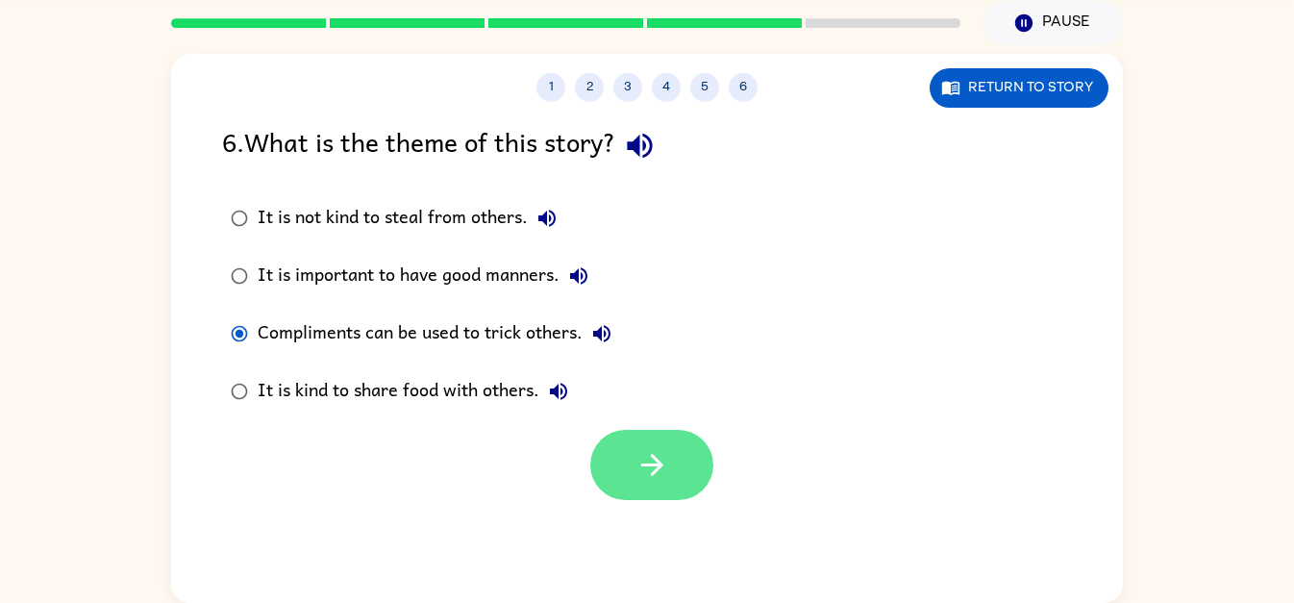
click at [633, 468] on button "button" at bounding box center [651, 465] width 123 height 70
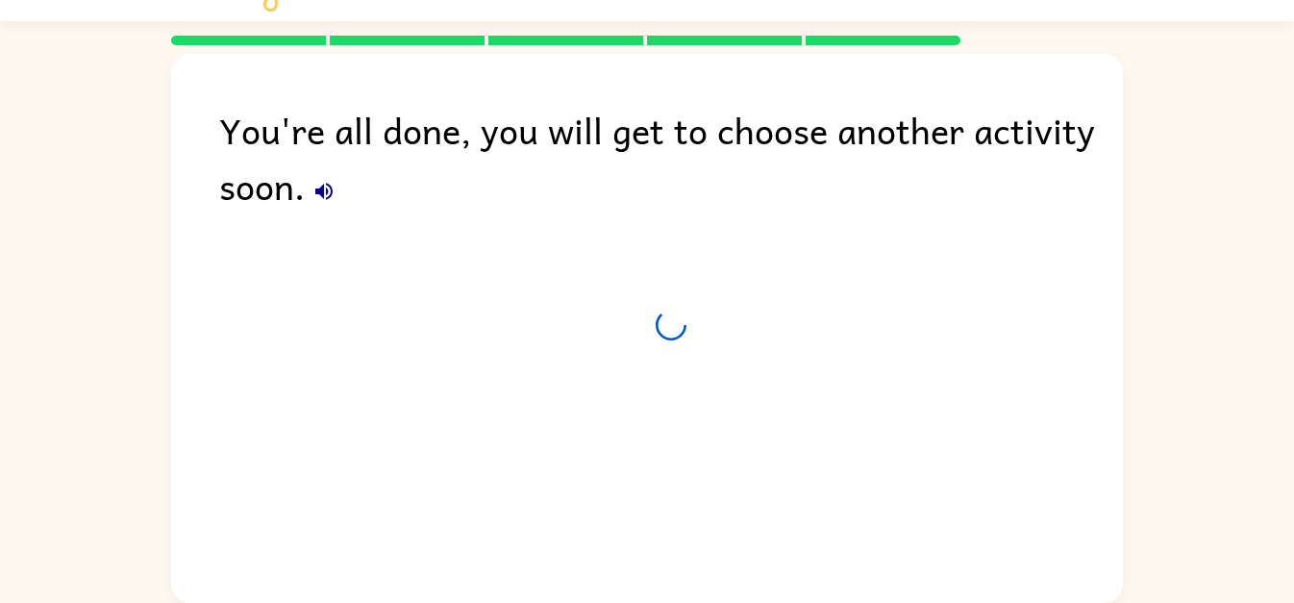
scroll to position [38, 0]
